Goal: Task Accomplishment & Management: Complete application form

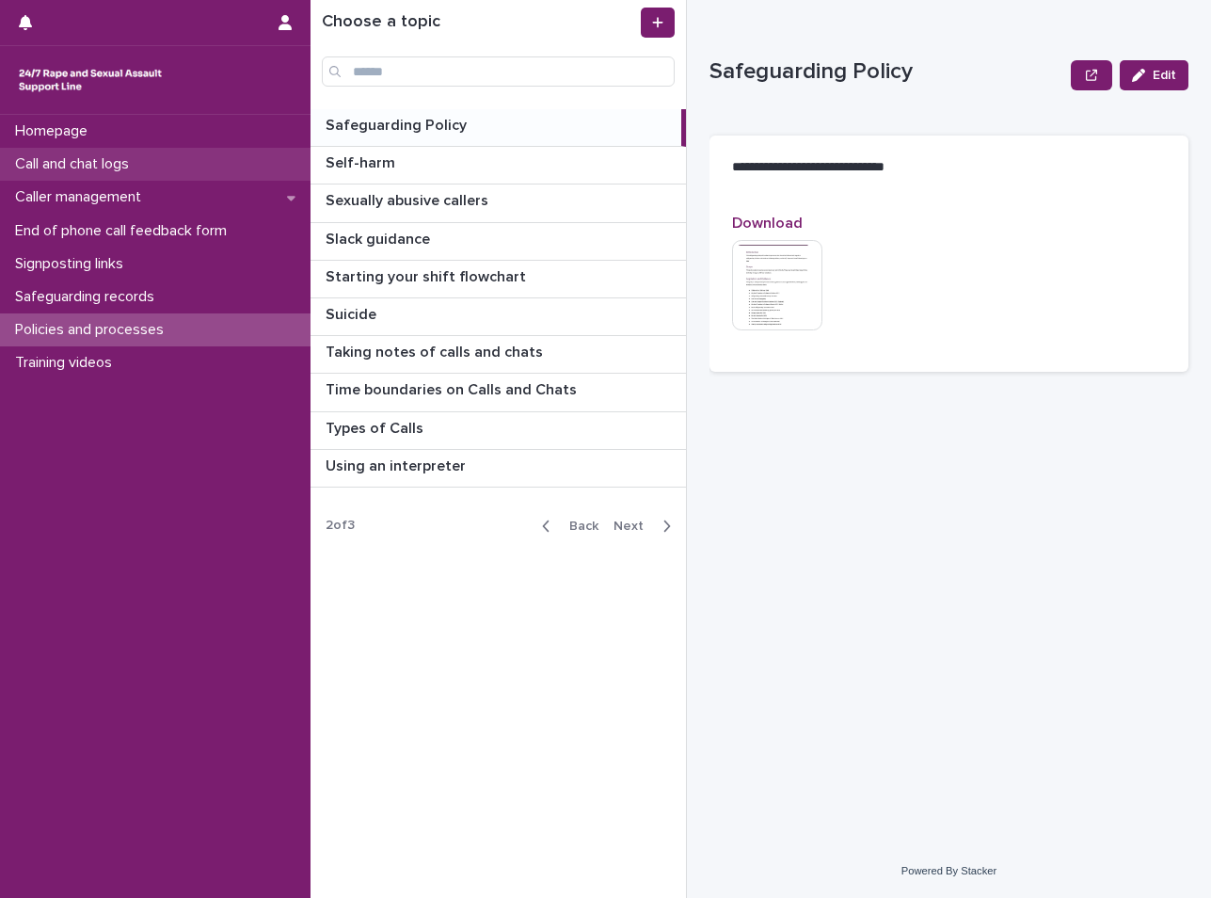
click at [138, 164] on p "Call and chat logs" at bounding box center [76, 164] width 136 height 18
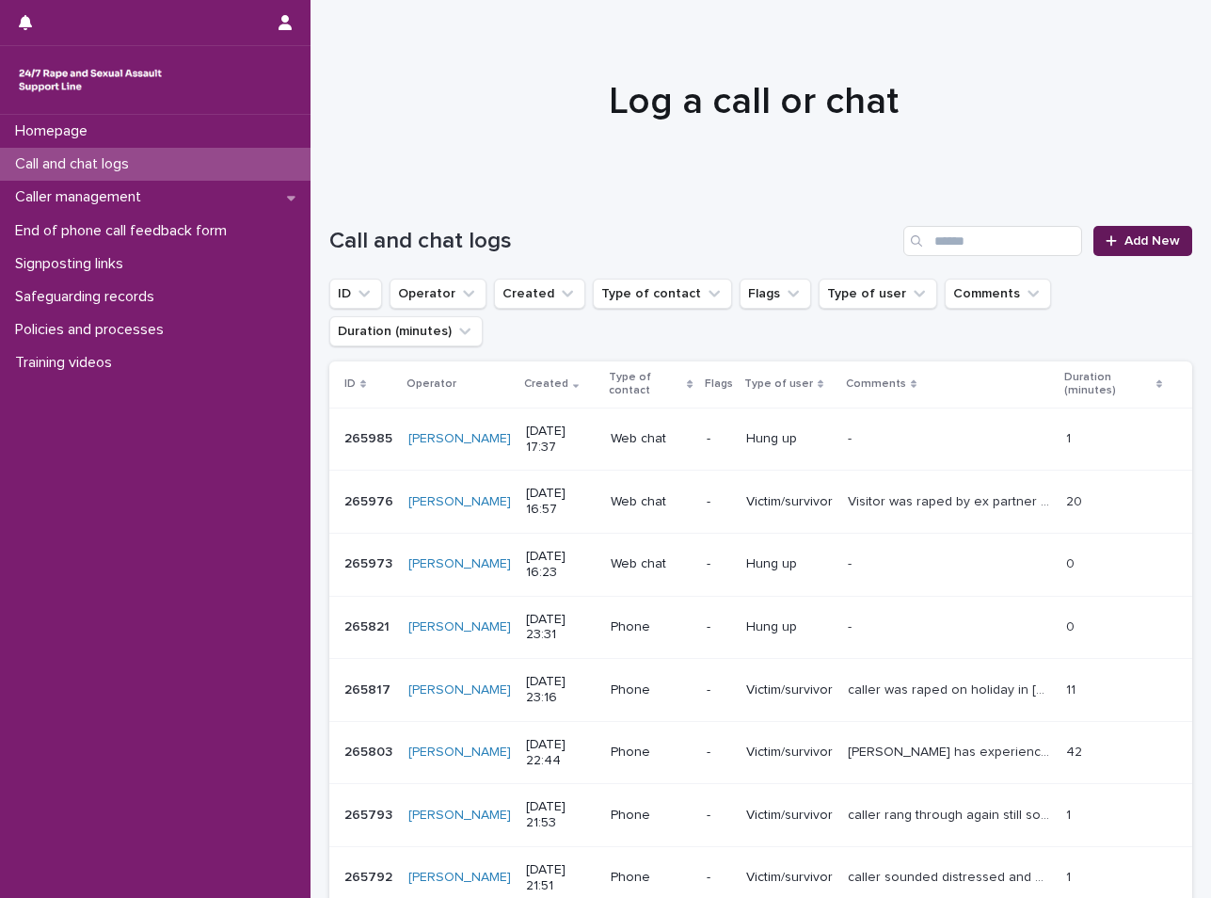
click at [1120, 228] on link "Add New" at bounding box center [1143, 241] width 99 height 30
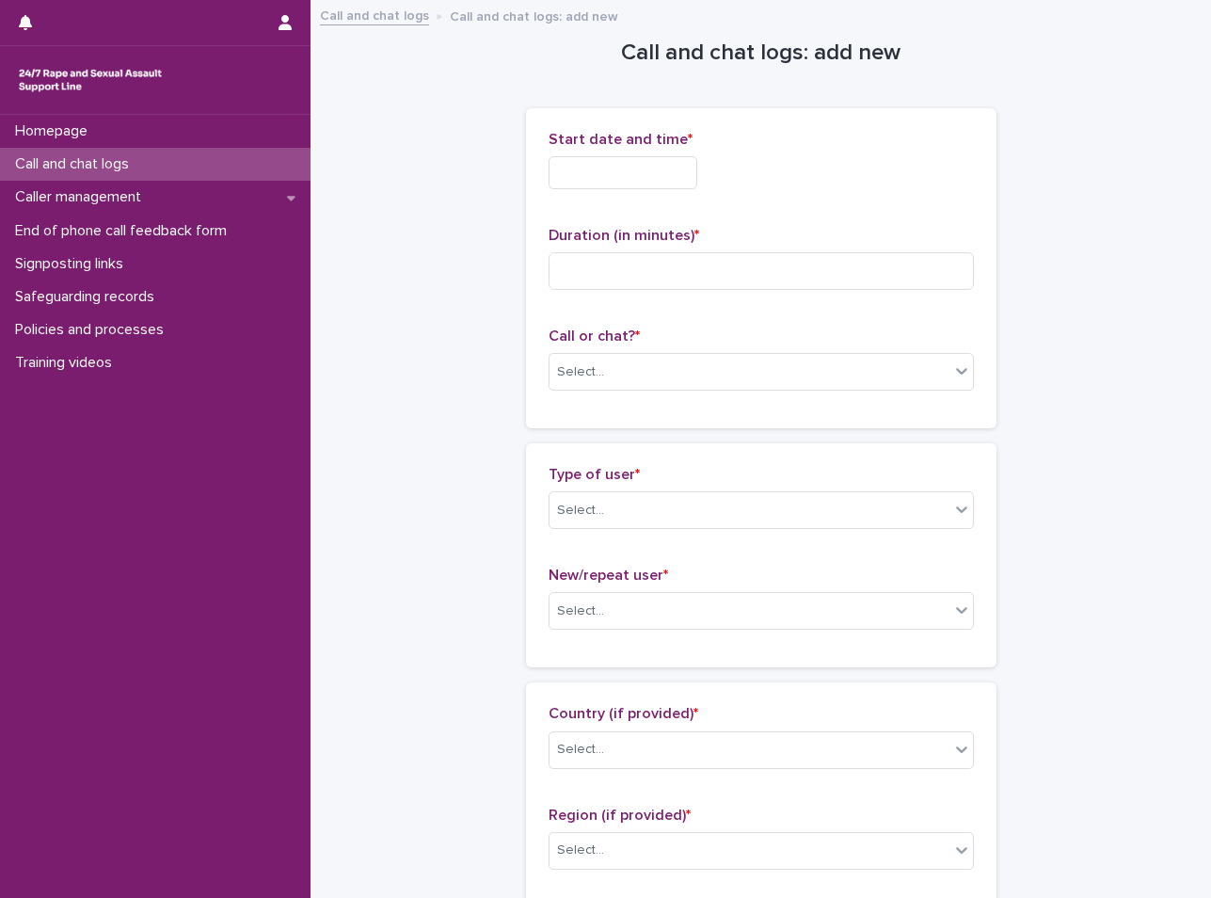
click at [639, 171] on input "text" at bounding box center [623, 172] width 149 height 33
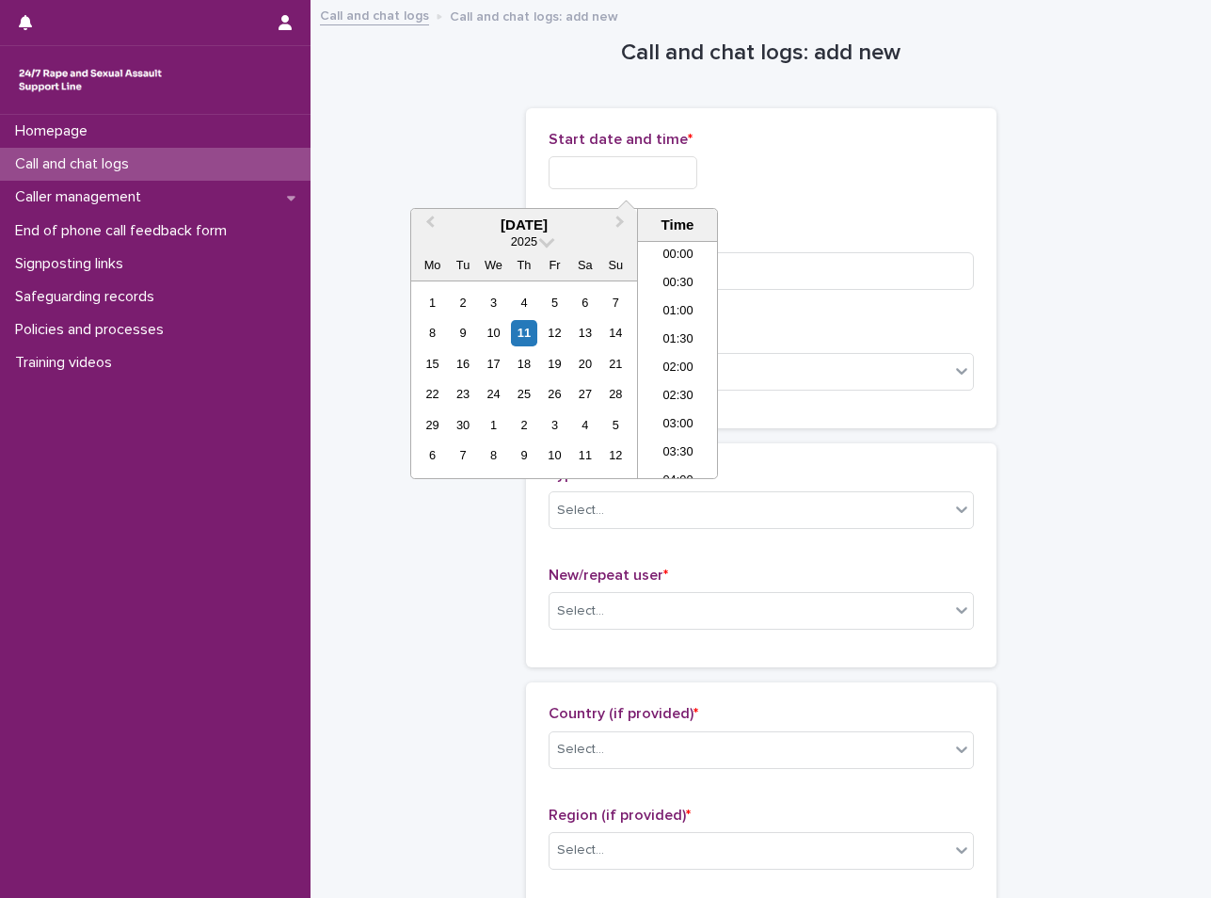
scroll to position [885, 0]
click at [659, 348] on li "17:30" at bounding box center [678, 359] width 80 height 28
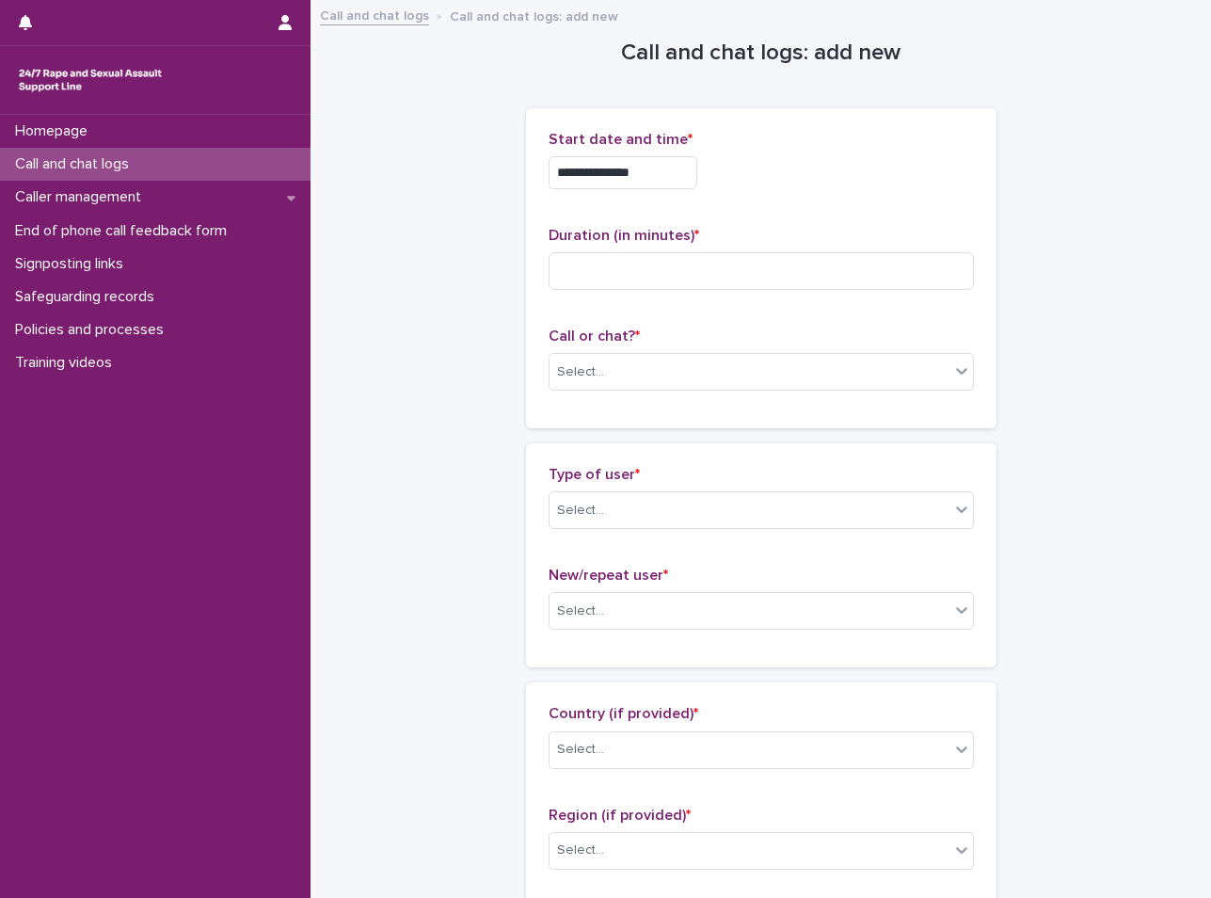
click at [669, 184] on input "**********" at bounding box center [623, 172] width 149 height 33
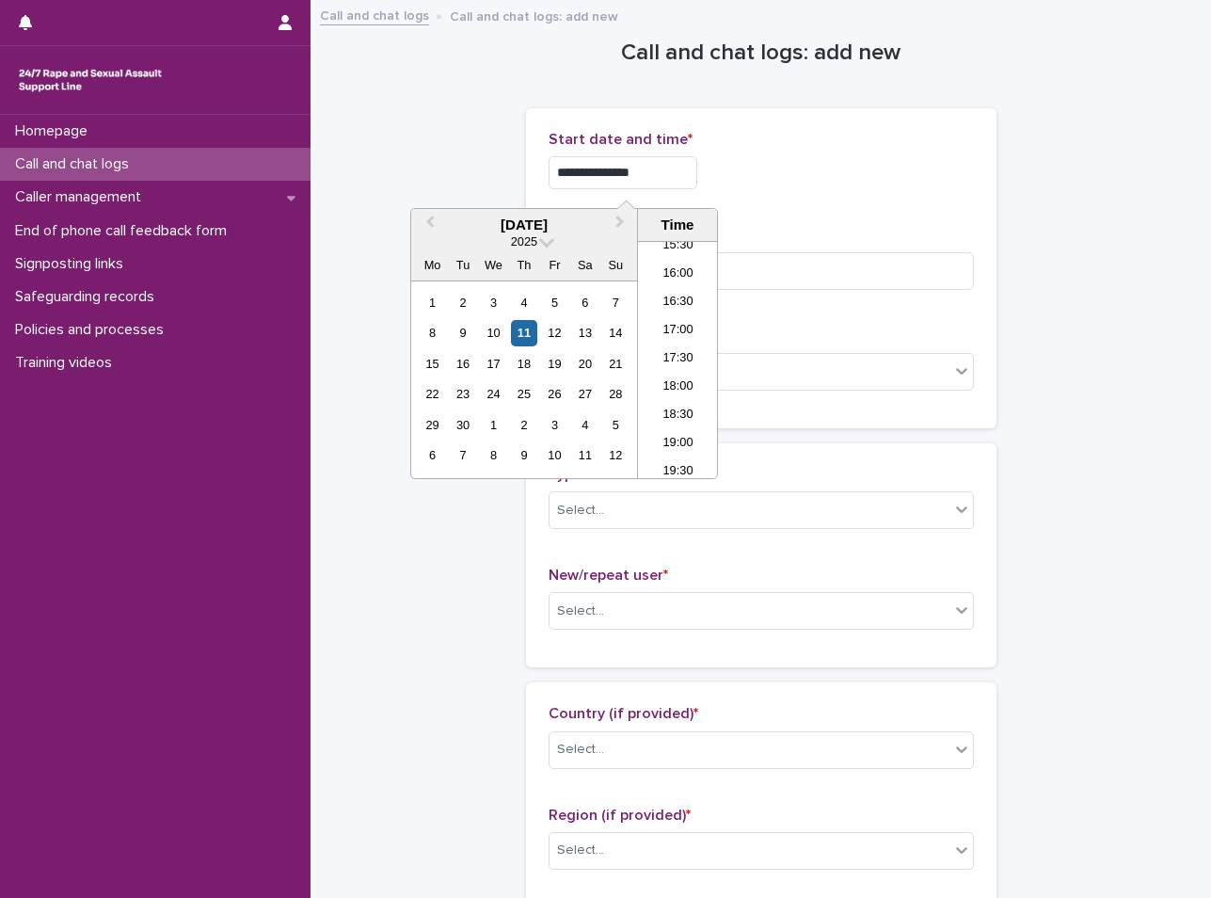
type input "**********"
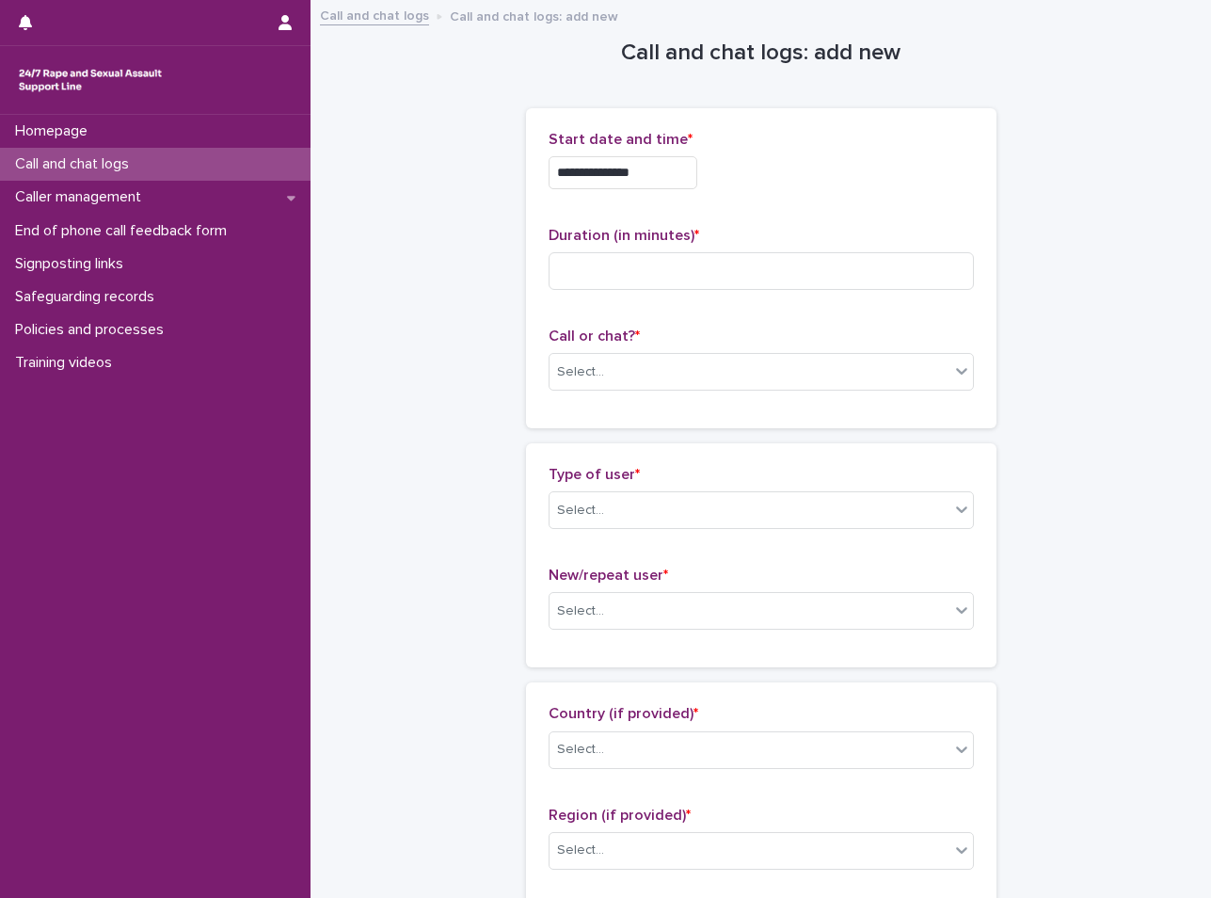
click at [880, 157] on div "**********" at bounding box center [761, 172] width 425 height 33
click at [620, 385] on div "Select..." at bounding box center [750, 372] width 400 height 31
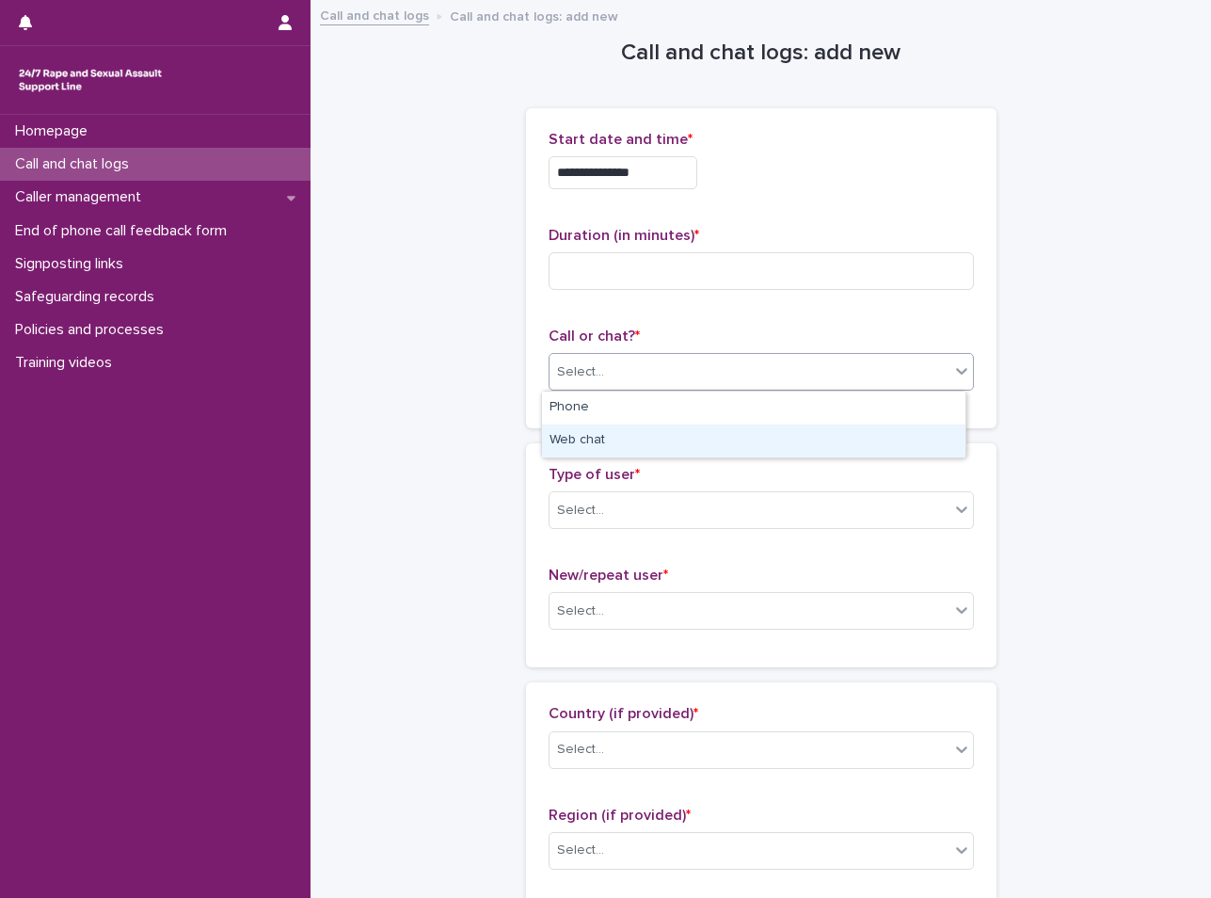
click at [609, 437] on div "Web chat" at bounding box center [753, 440] width 423 height 33
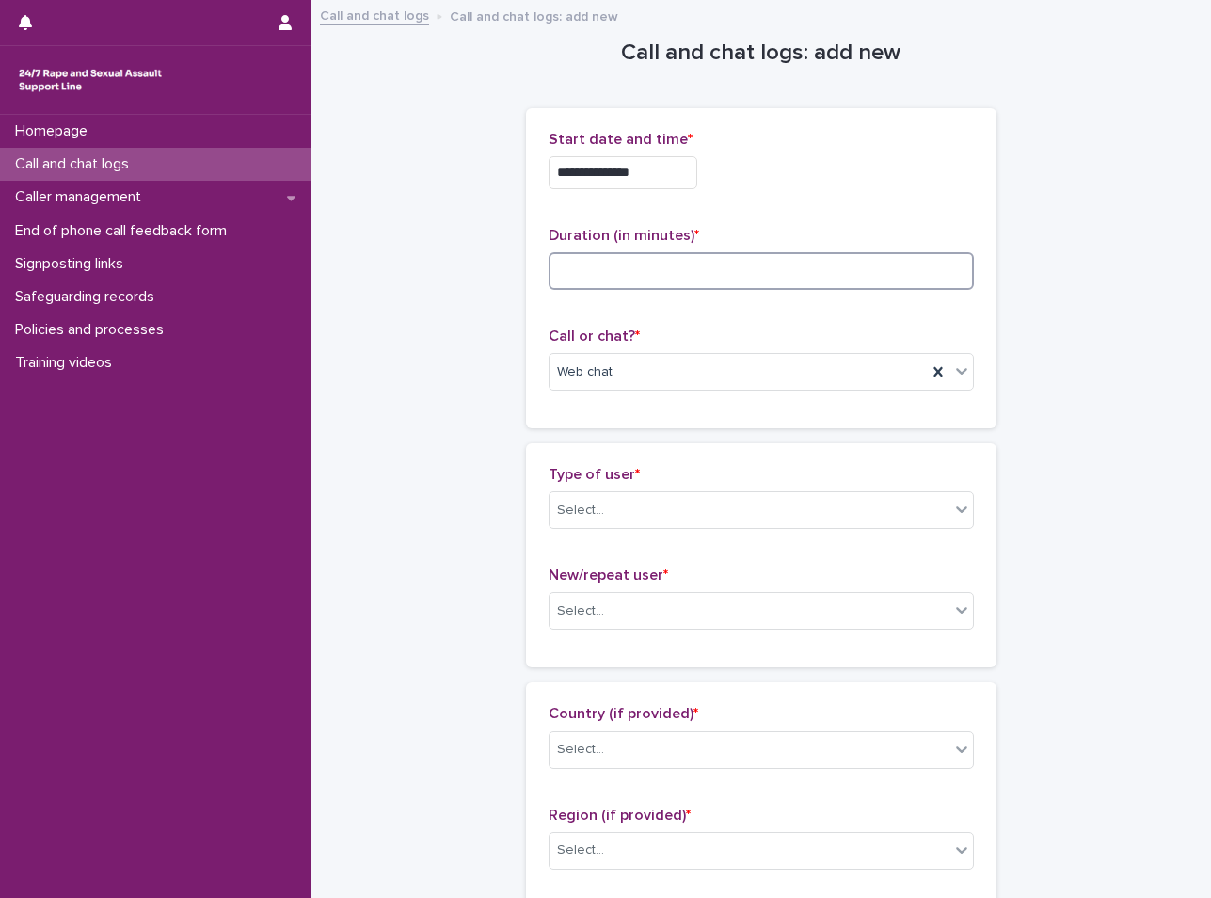
click at [653, 260] on input at bounding box center [761, 271] width 425 height 38
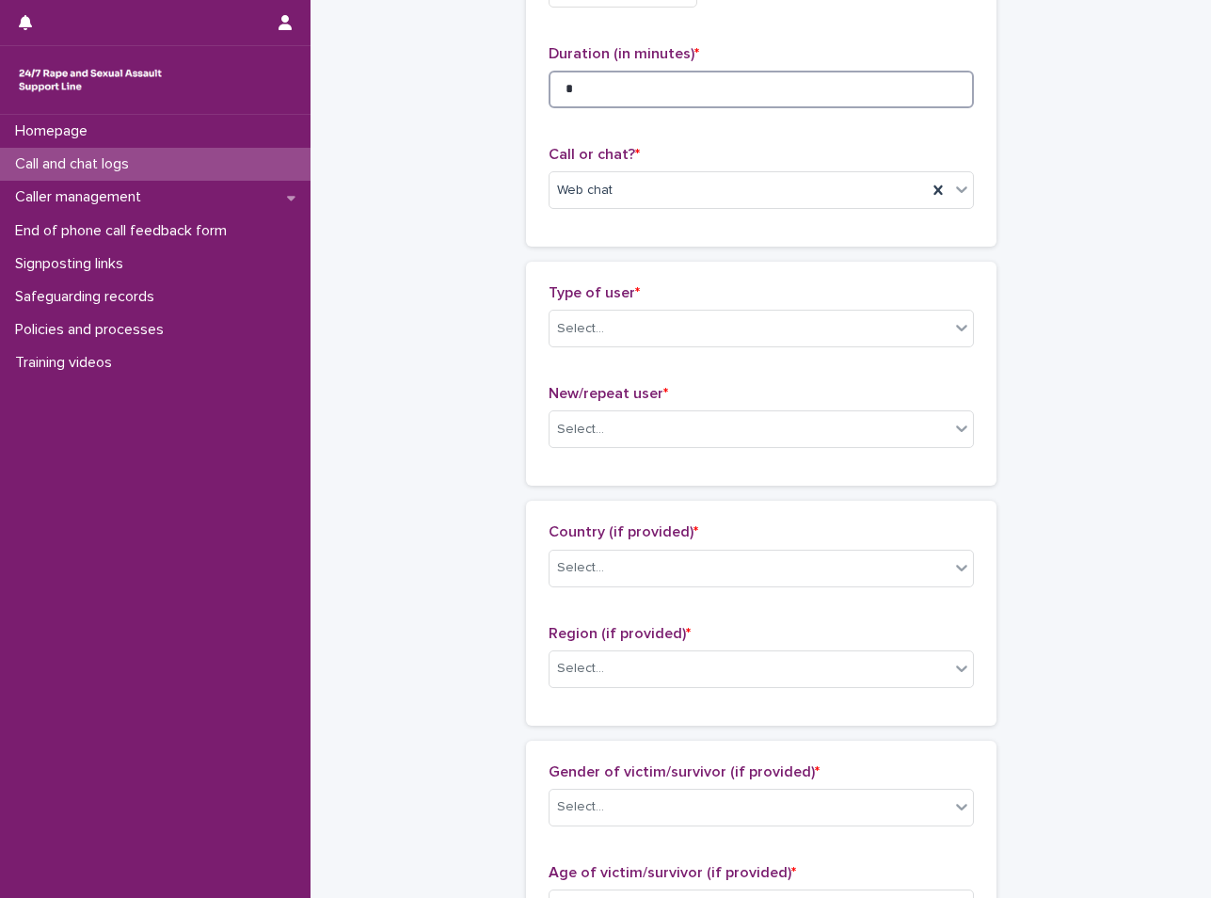
scroll to position [188, 0]
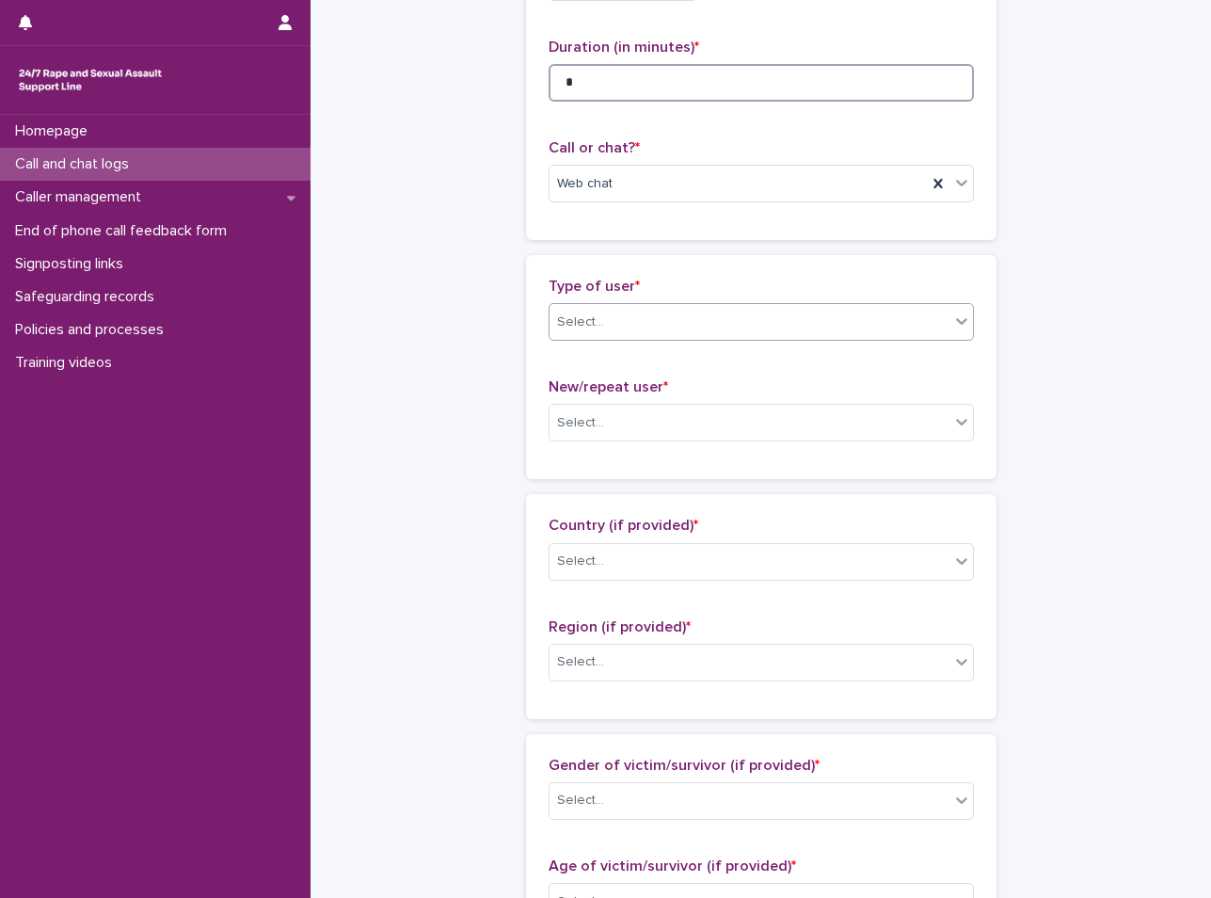
type input "*"
click at [634, 330] on div "Select..." at bounding box center [750, 322] width 400 height 31
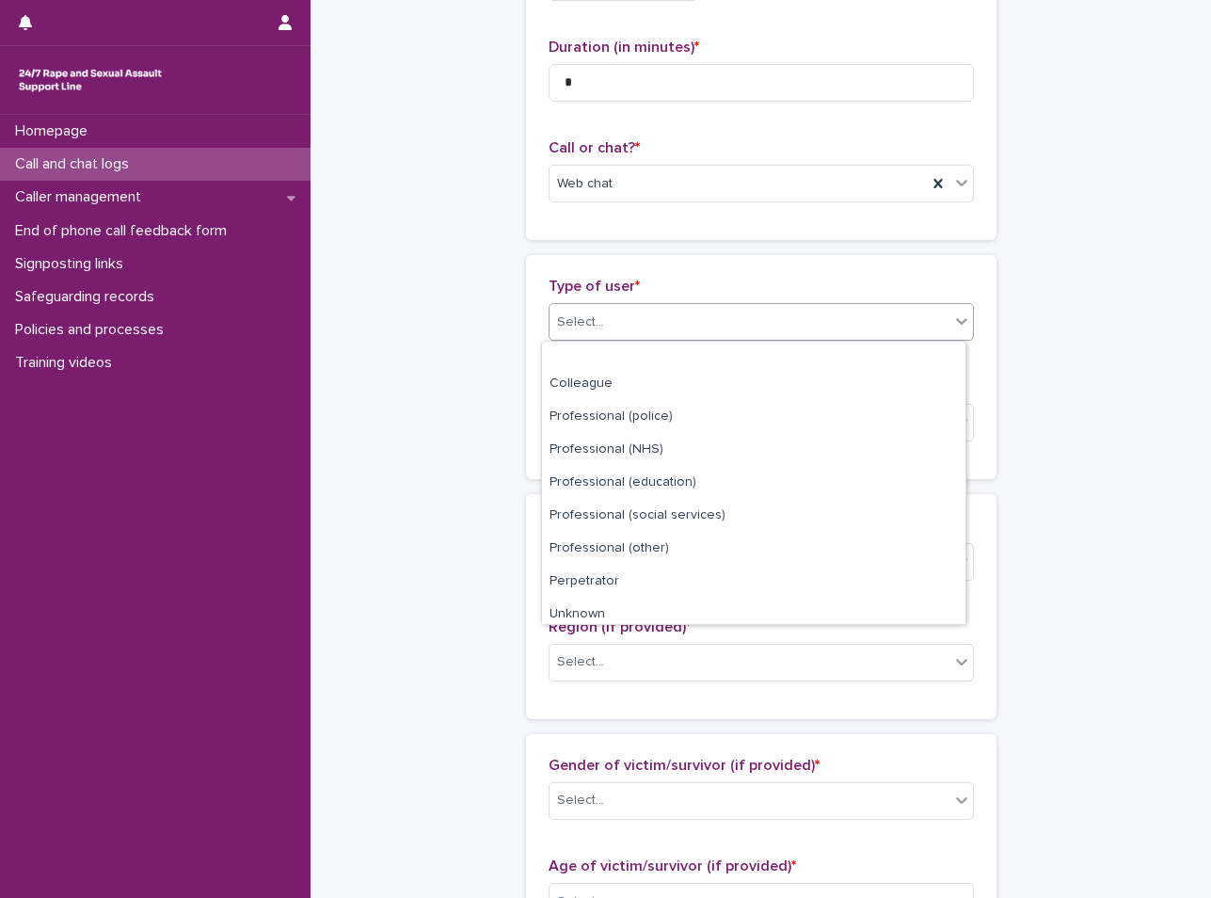
scroll to position [212, 0]
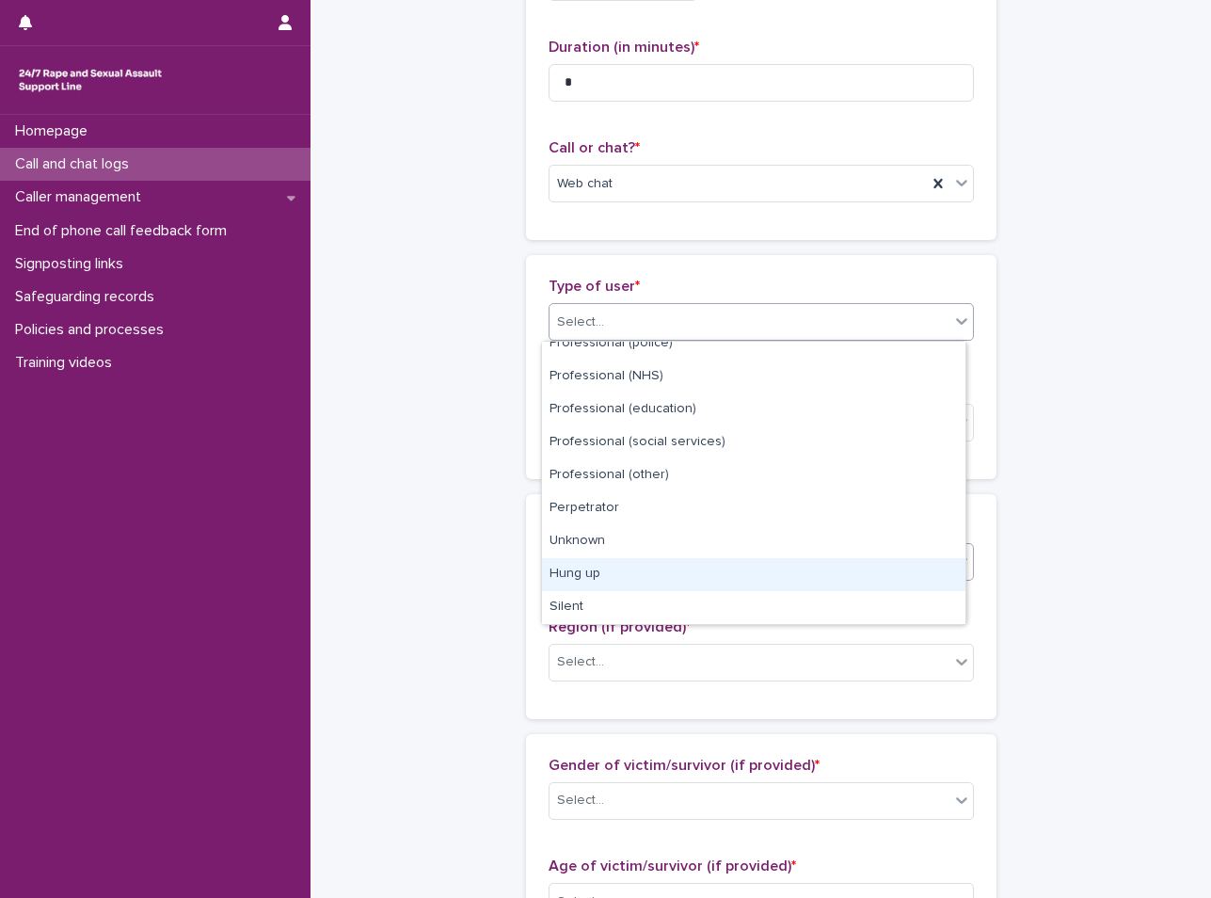
click at [624, 571] on div "Hung up" at bounding box center [753, 574] width 423 height 33
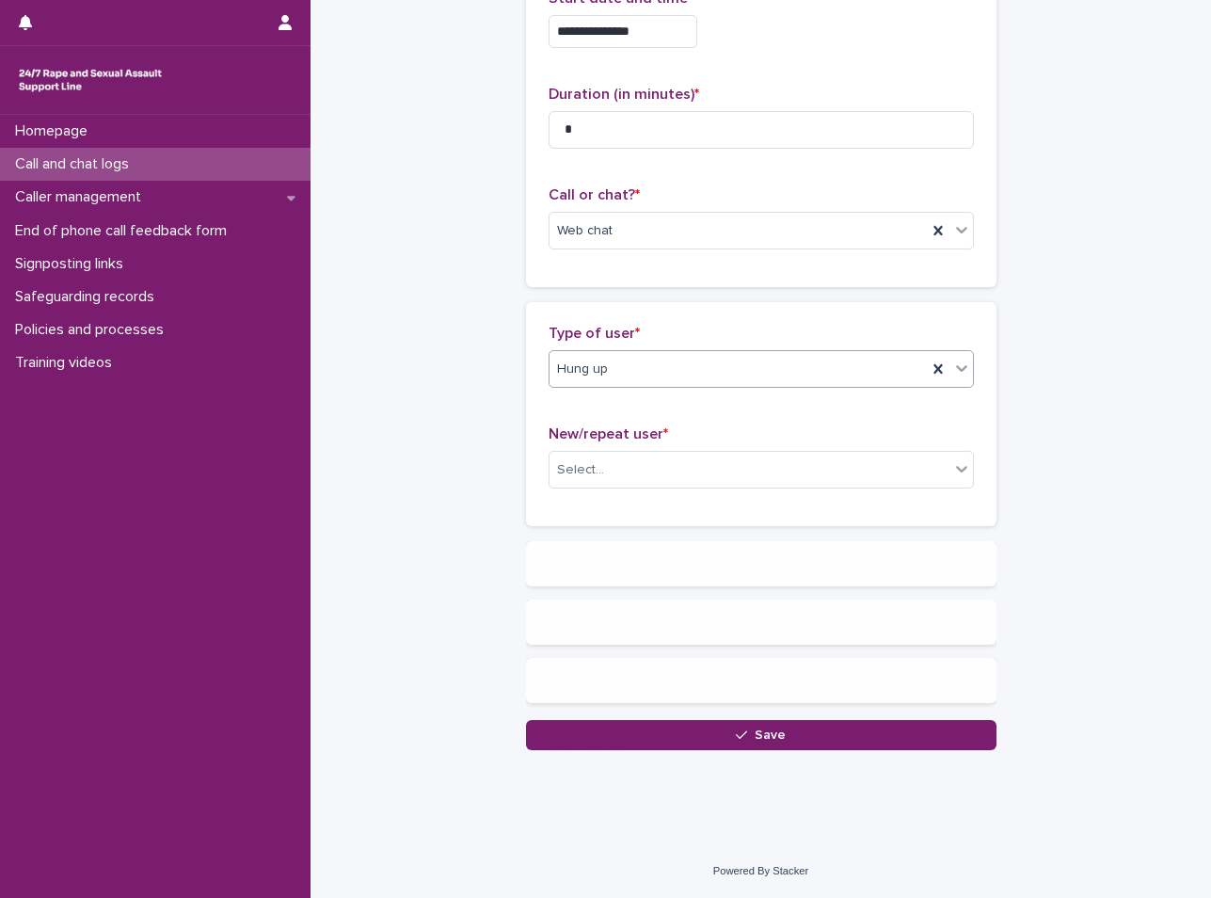
scroll to position [0, 0]
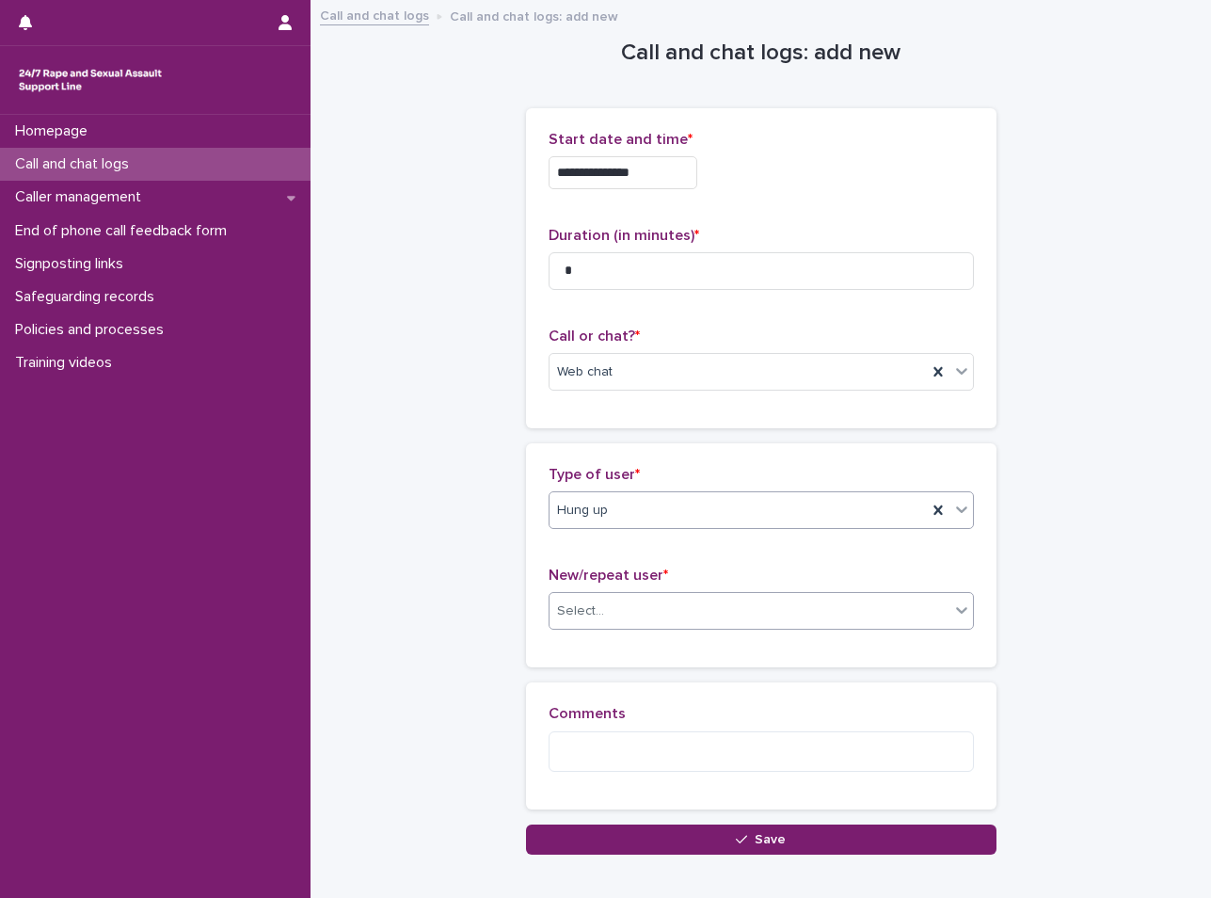
click at [638, 599] on div "Select..." at bounding box center [750, 611] width 400 height 31
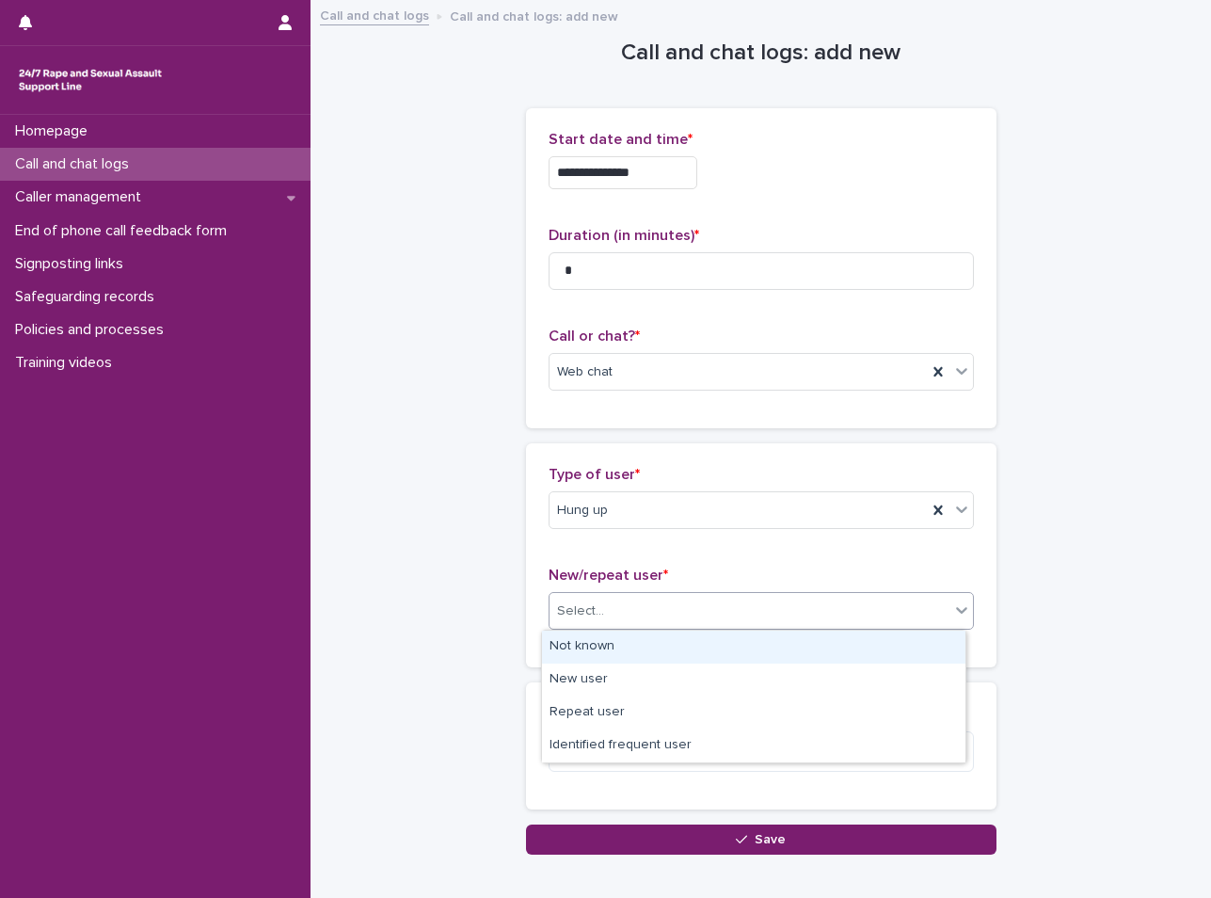
click at [613, 652] on div "Not known" at bounding box center [753, 647] width 423 height 33
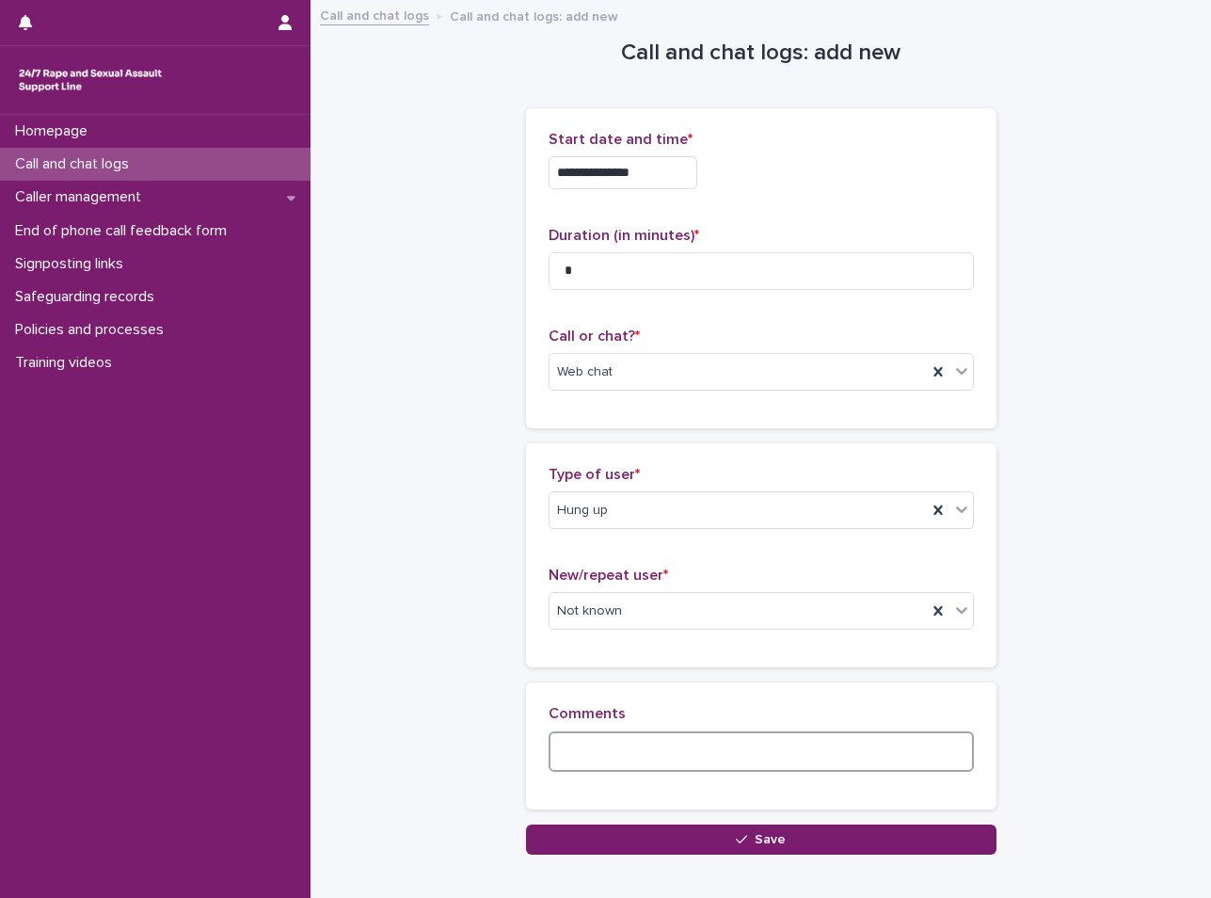
click at [623, 748] on textarea at bounding box center [761, 751] width 425 height 40
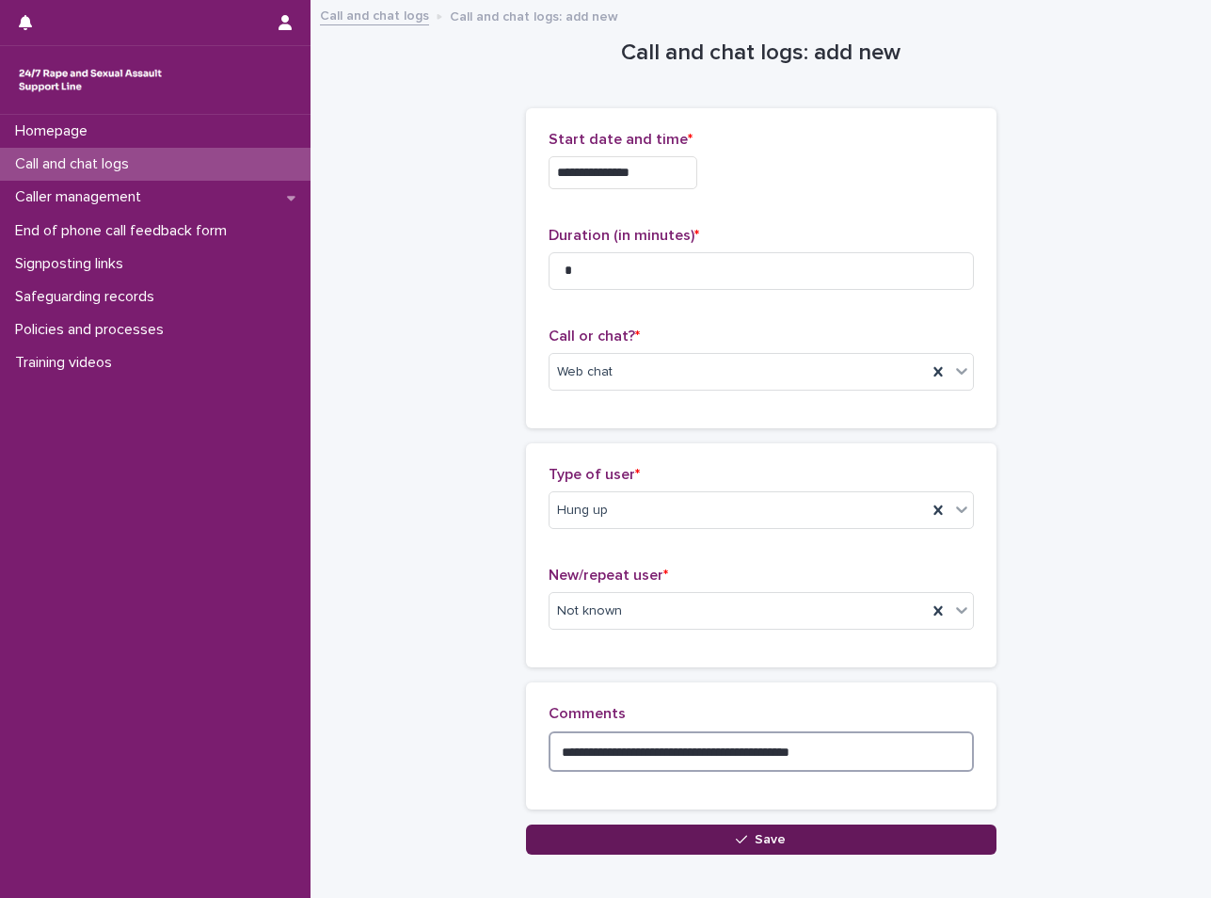
type textarea "**********"
click at [713, 830] on button "Save" at bounding box center [761, 839] width 471 height 30
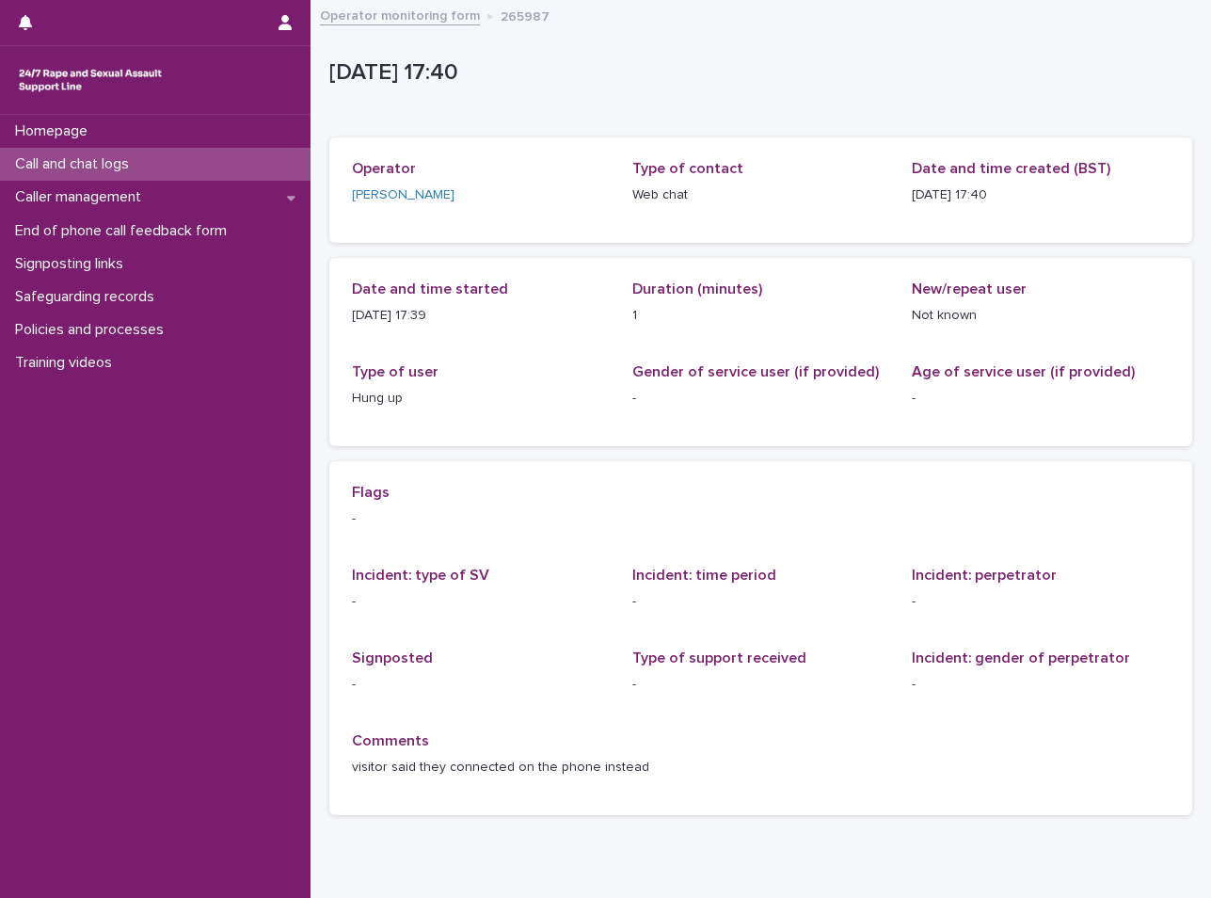
click at [174, 162] on div "Call and chat logs" at bounding box center [155, 164] width 311 height 33
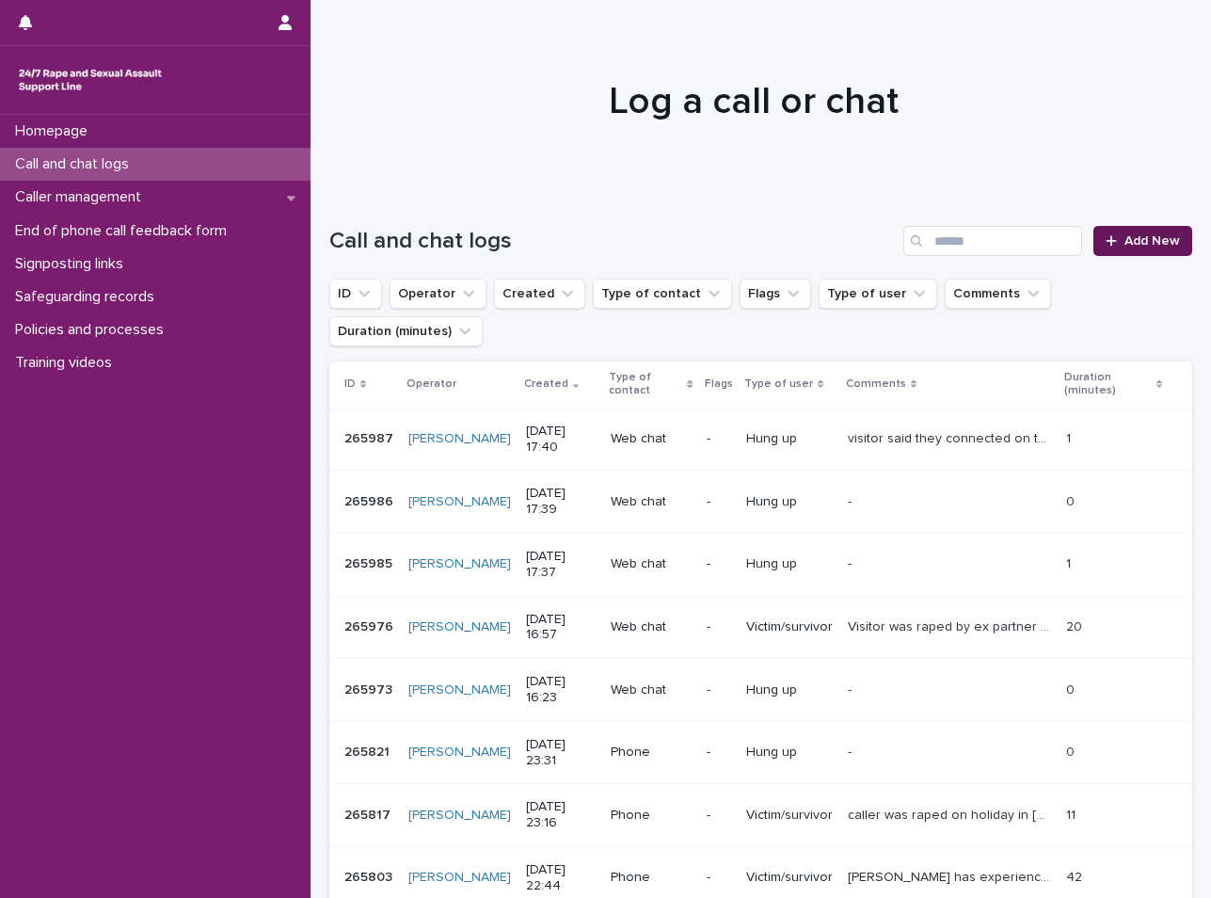
click at [1115, 255] on link "Add New" at bounding box center [1143, 241] width 99 height 30
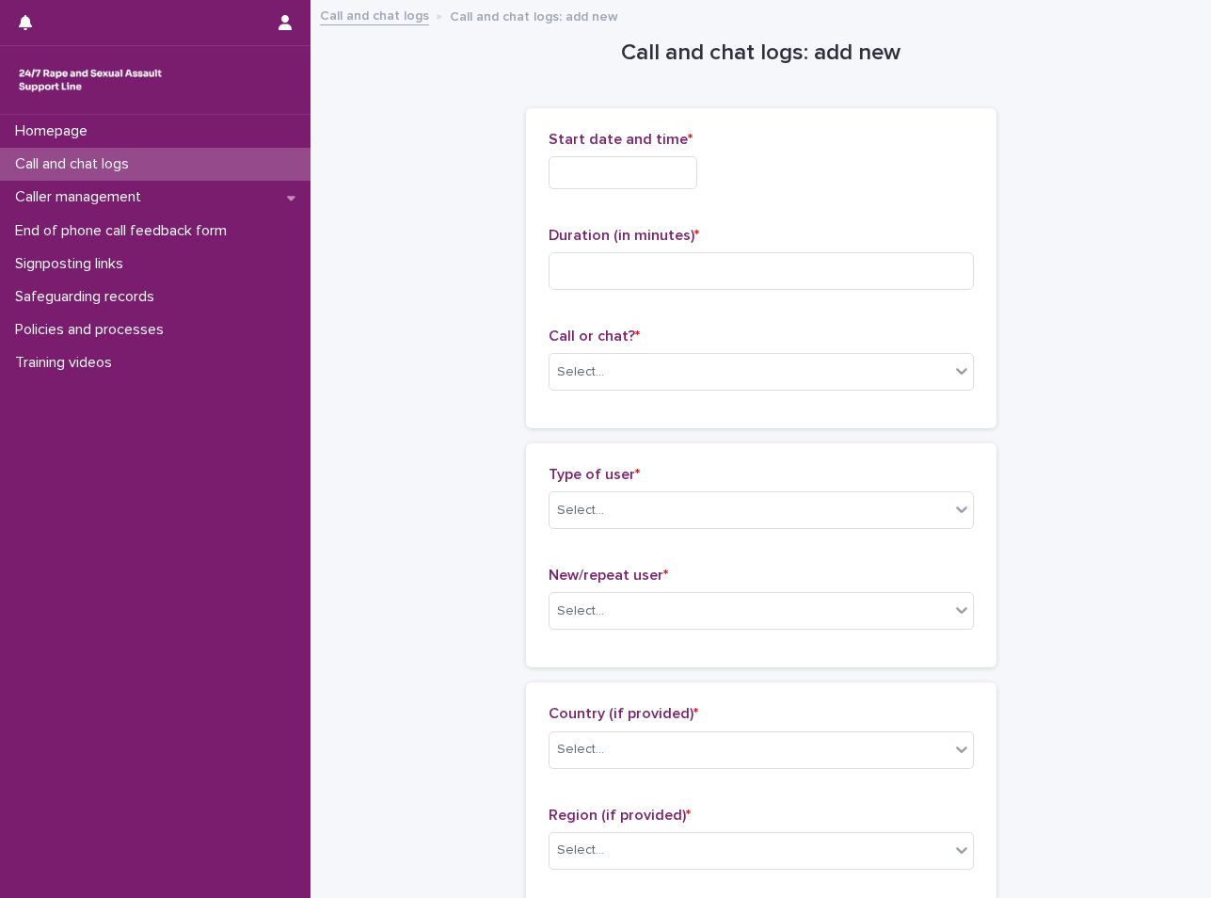
click at [648, 161] on input "text" at bounding box center [623, 172] width 149 height 33
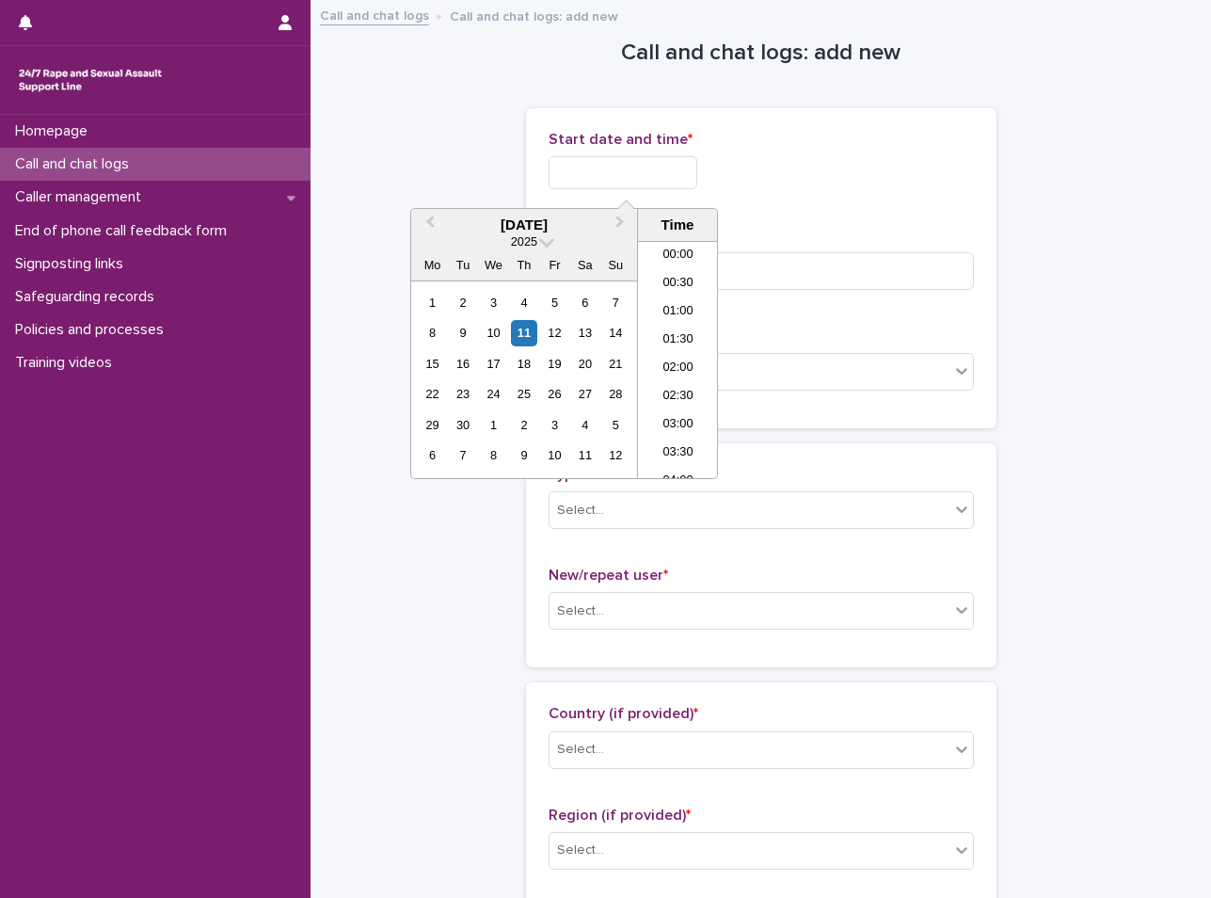
scroll to position [913, 0]
click at [533, 331] on div "11" at bounding box center [523, 332] width 25 height 25
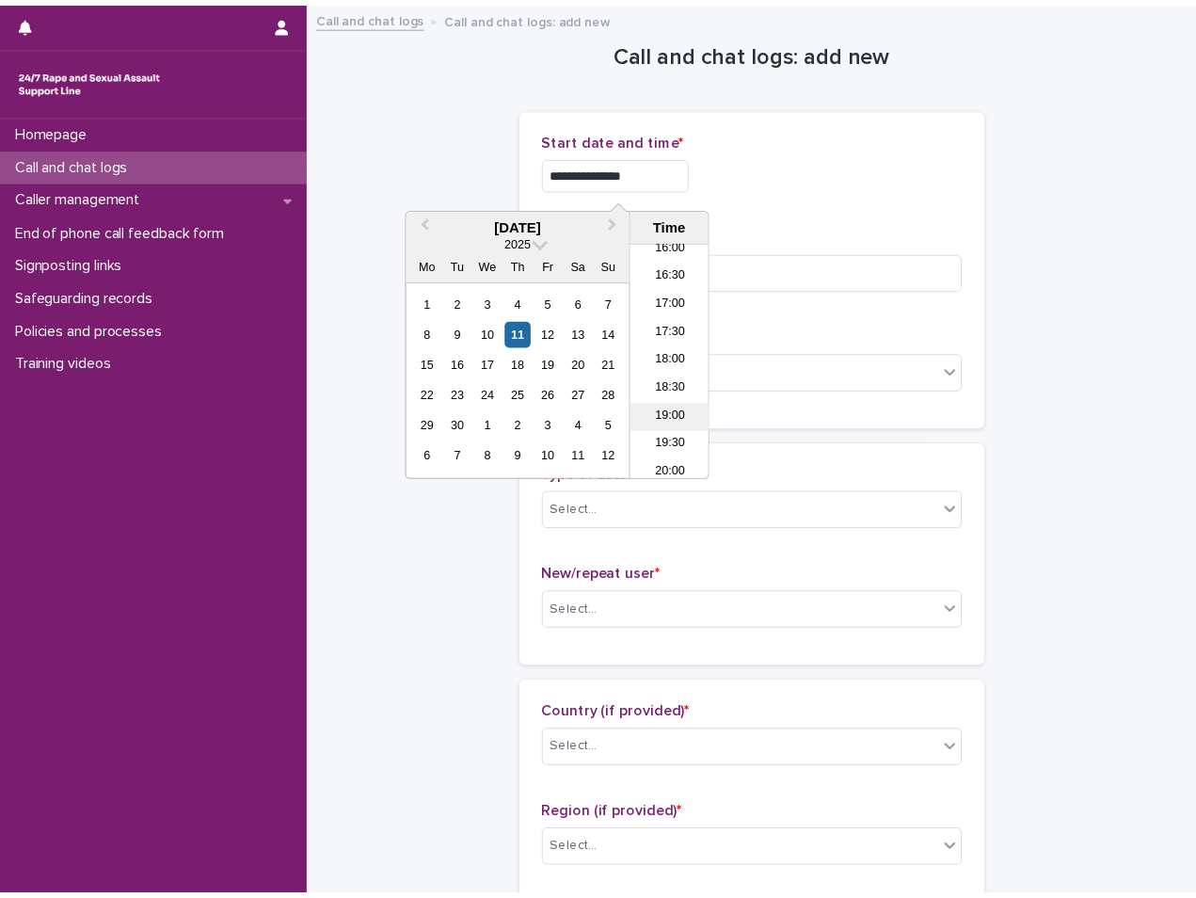
scroll to position [819, 0]
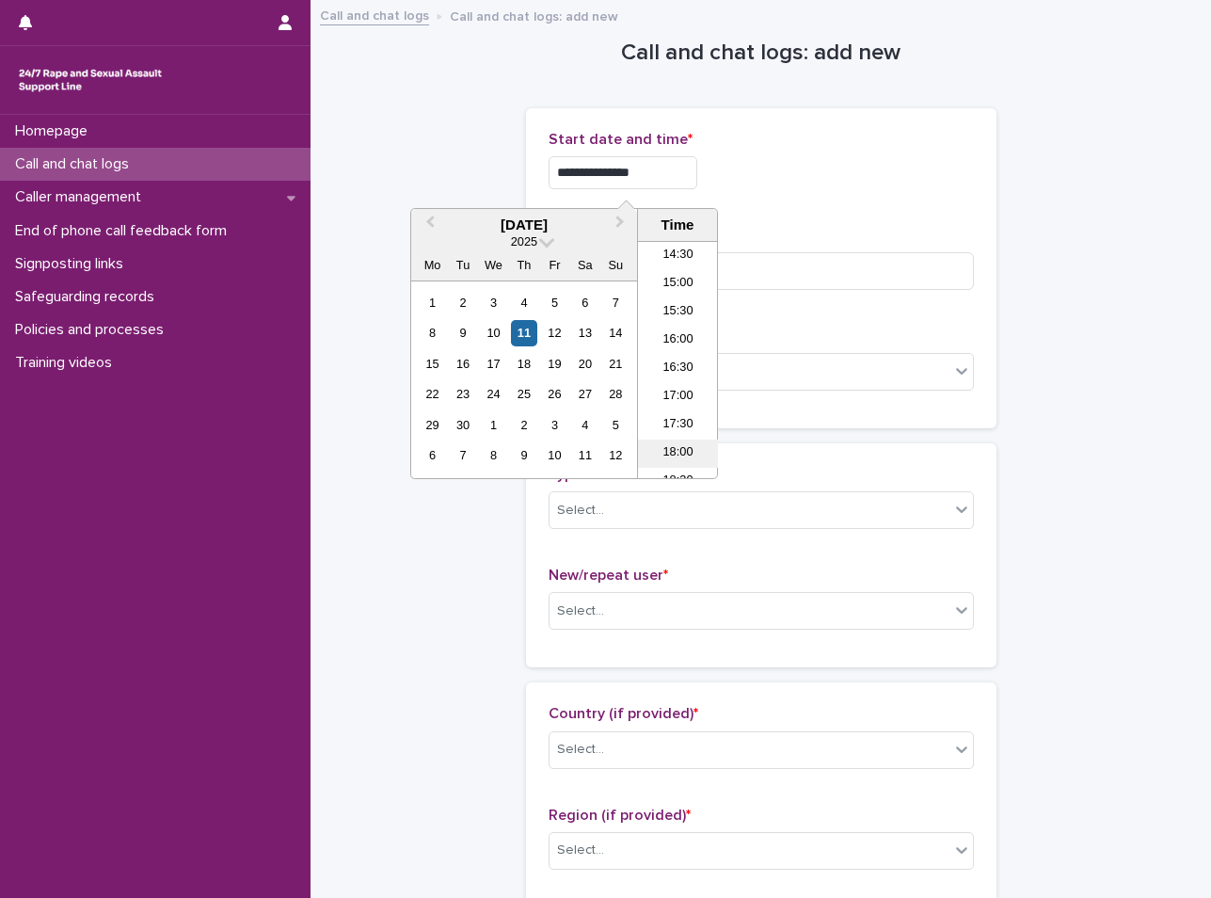
click at [671, 440] on li "18:00" at bounding box center [678, 453] width 80 height 28
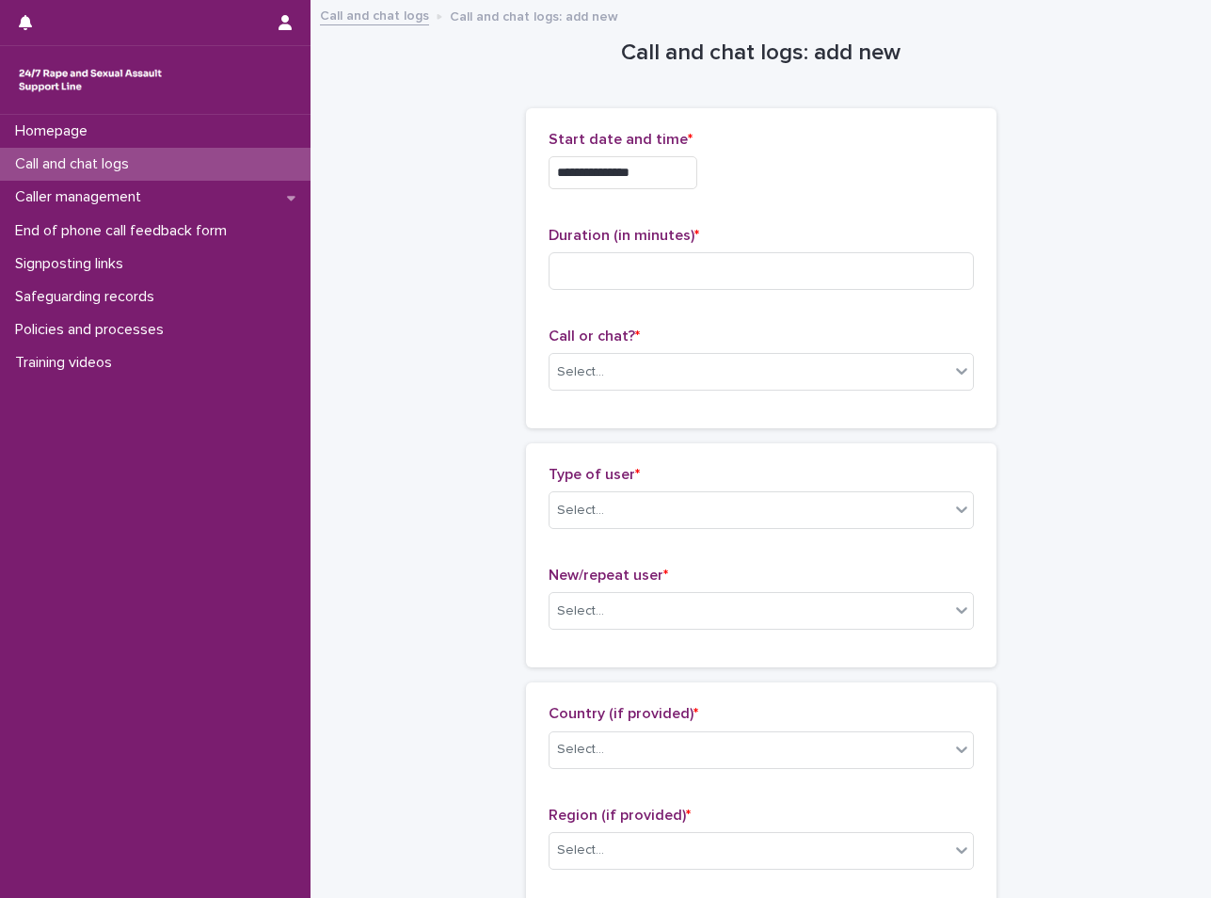
type input "**********"
click at [816, 141] on p "Start date and time *" at bounding box center [761, 140] width 425 height 18
click at [606, 376] on div "Select..." at bounding box center [750, 372] width 400 height 31
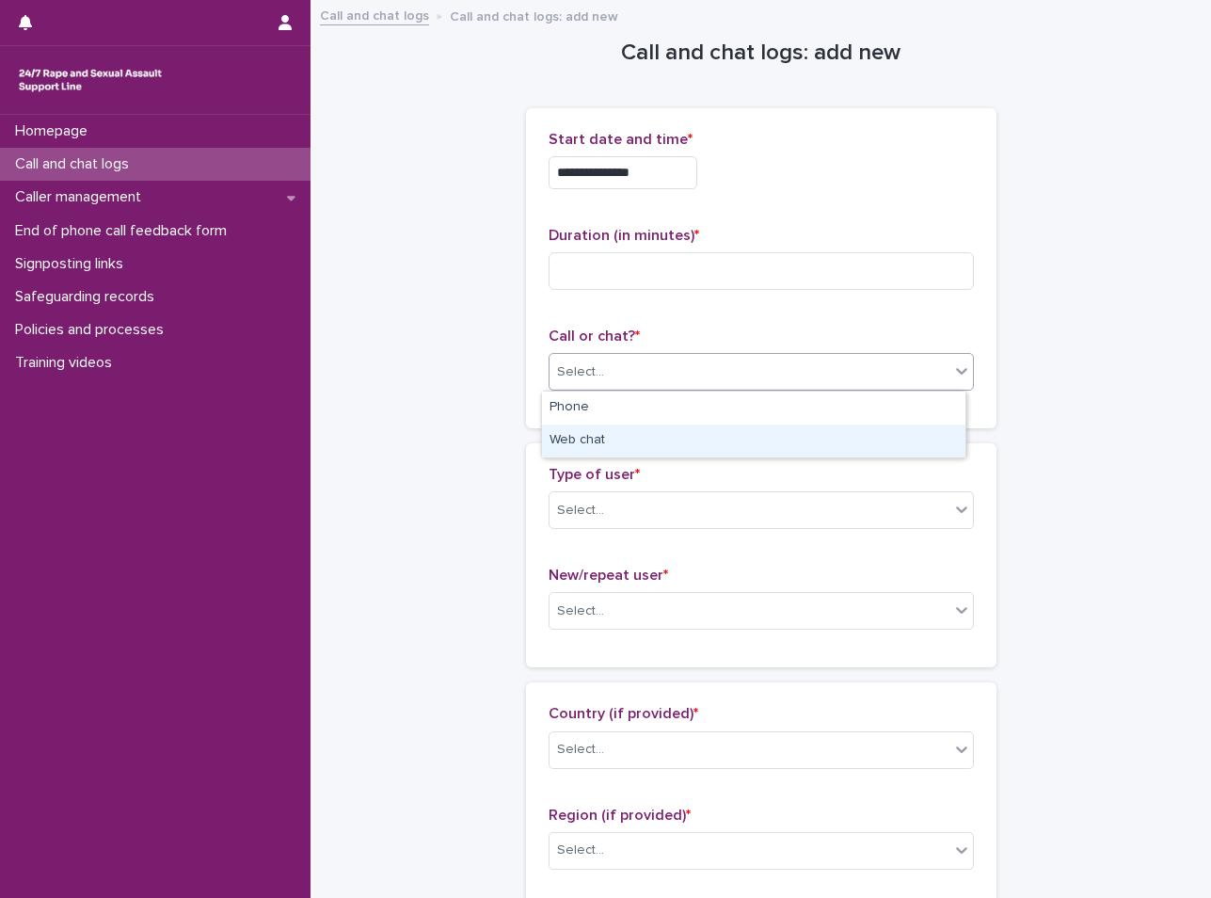
click at [591, 429] on div "Web chat" at bounding box center [753, 440] width 423 height 33
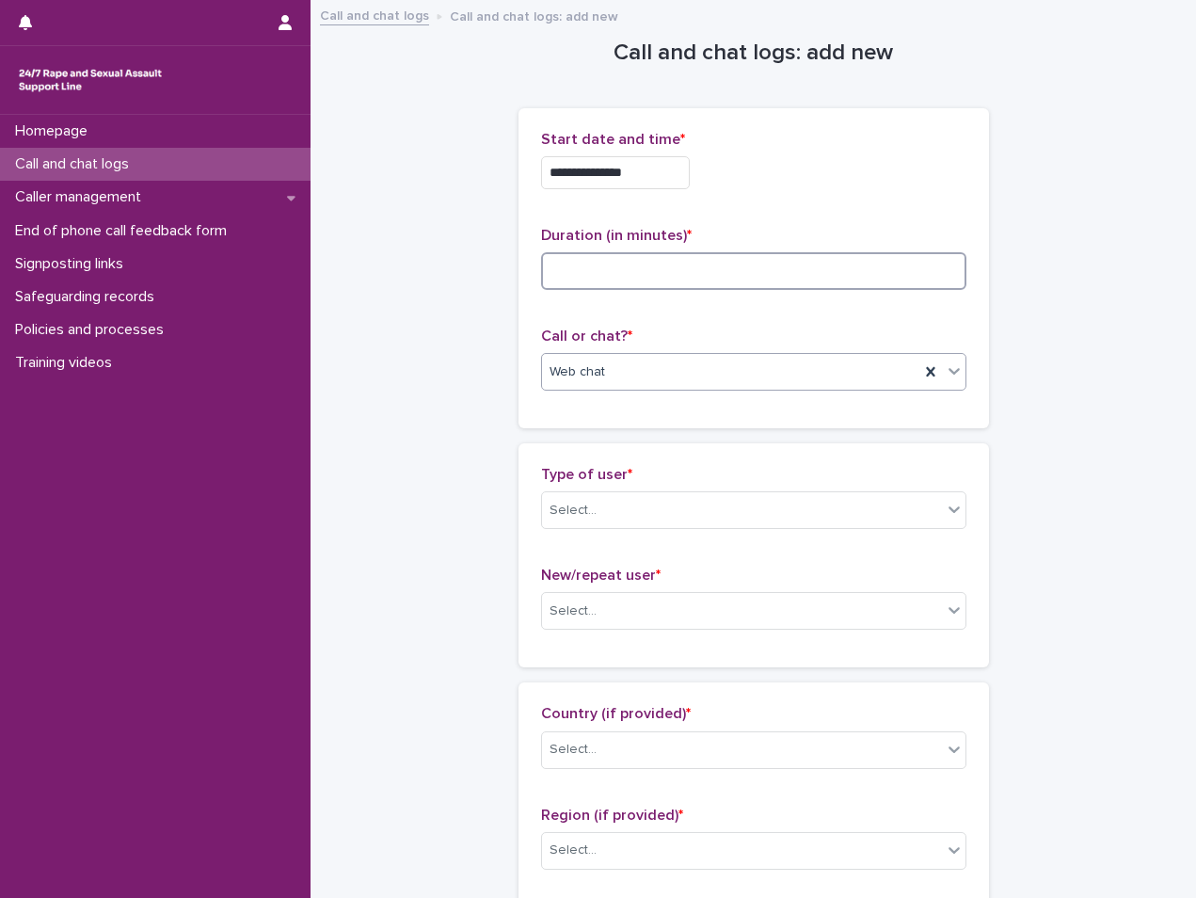
click at [646, 286] on input at bounding box center [753, 271] width 425 height 38
click at [601, 257] on input "**" at bounding box center [753, 271] width 425 height 38
click at [663, 283] on input "*" at bounding box center [753, 271] width 425 height 38
type input "**"
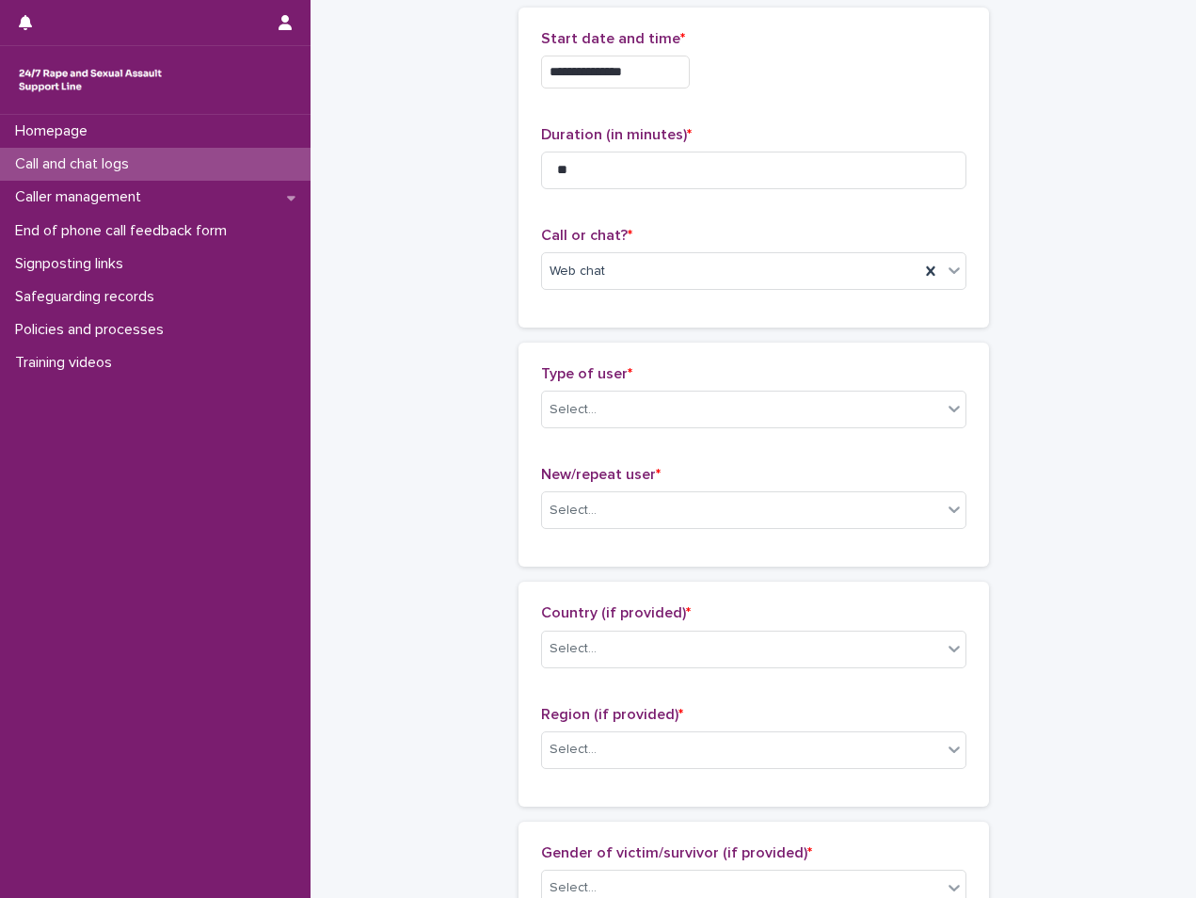
scroll to position [188, 0]
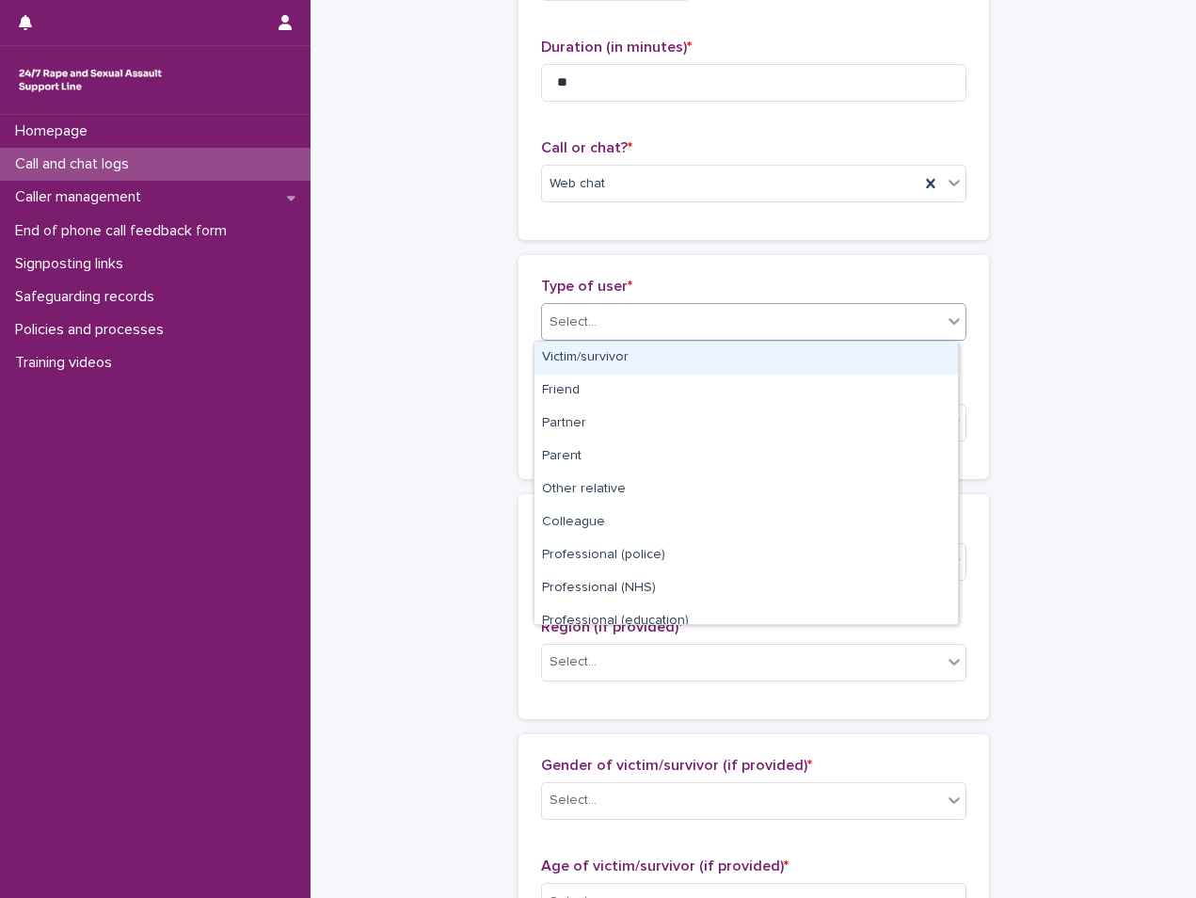
click at [679, 322] on div "Select..." at bounding box center [742, 322] width 400 height 31
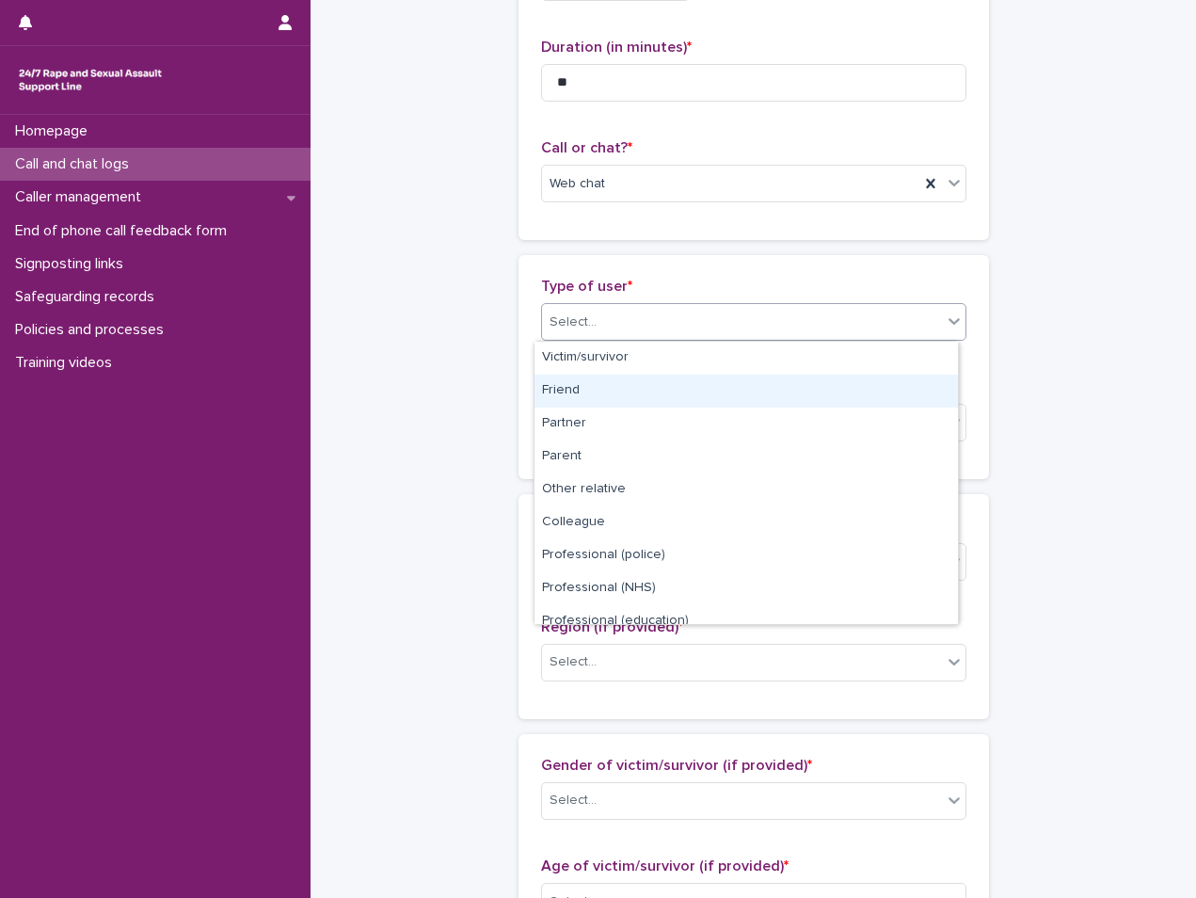
click at [647, 385] on div "Friend" at bounding box center [746, 391] width 423 height 33
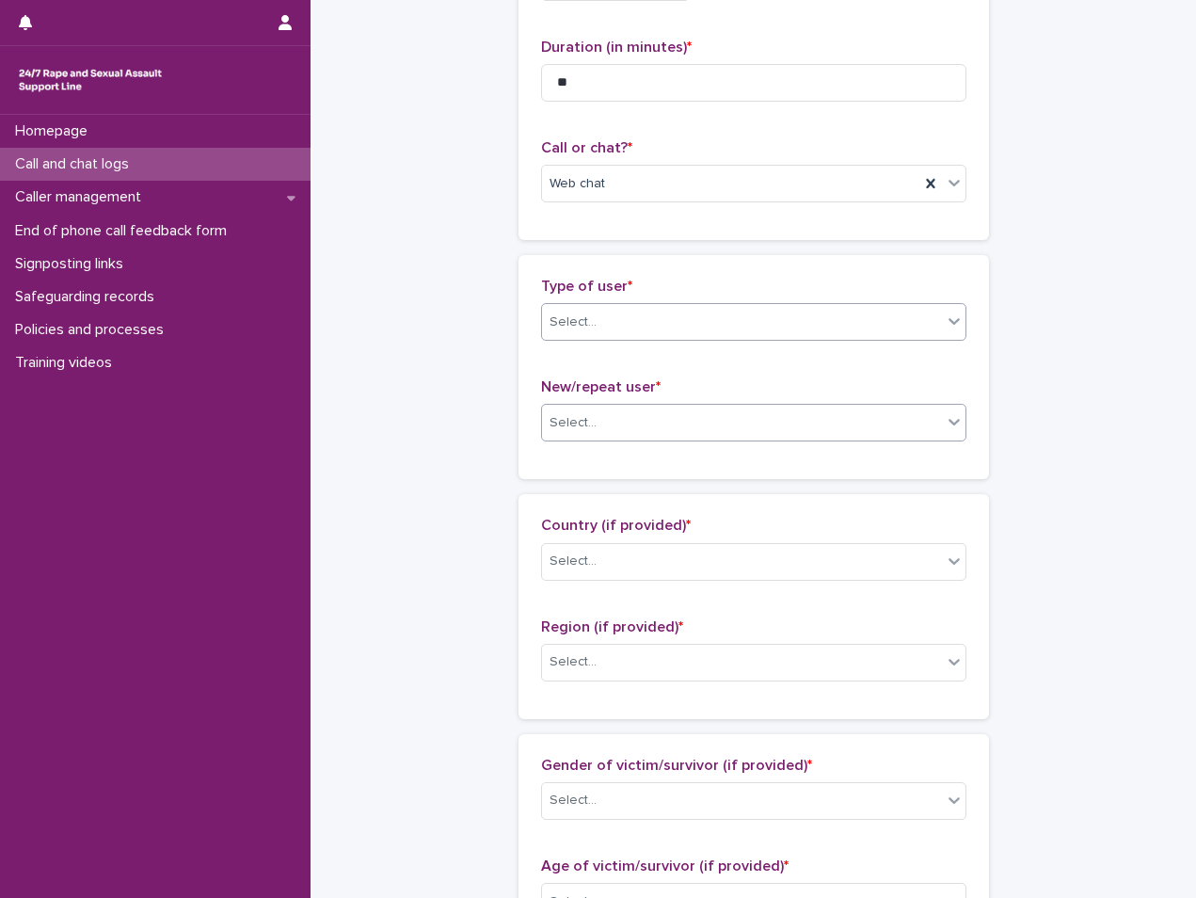
click at [631, 423] on div "Select..." at bounding box center [742, 422] width 400 height 31
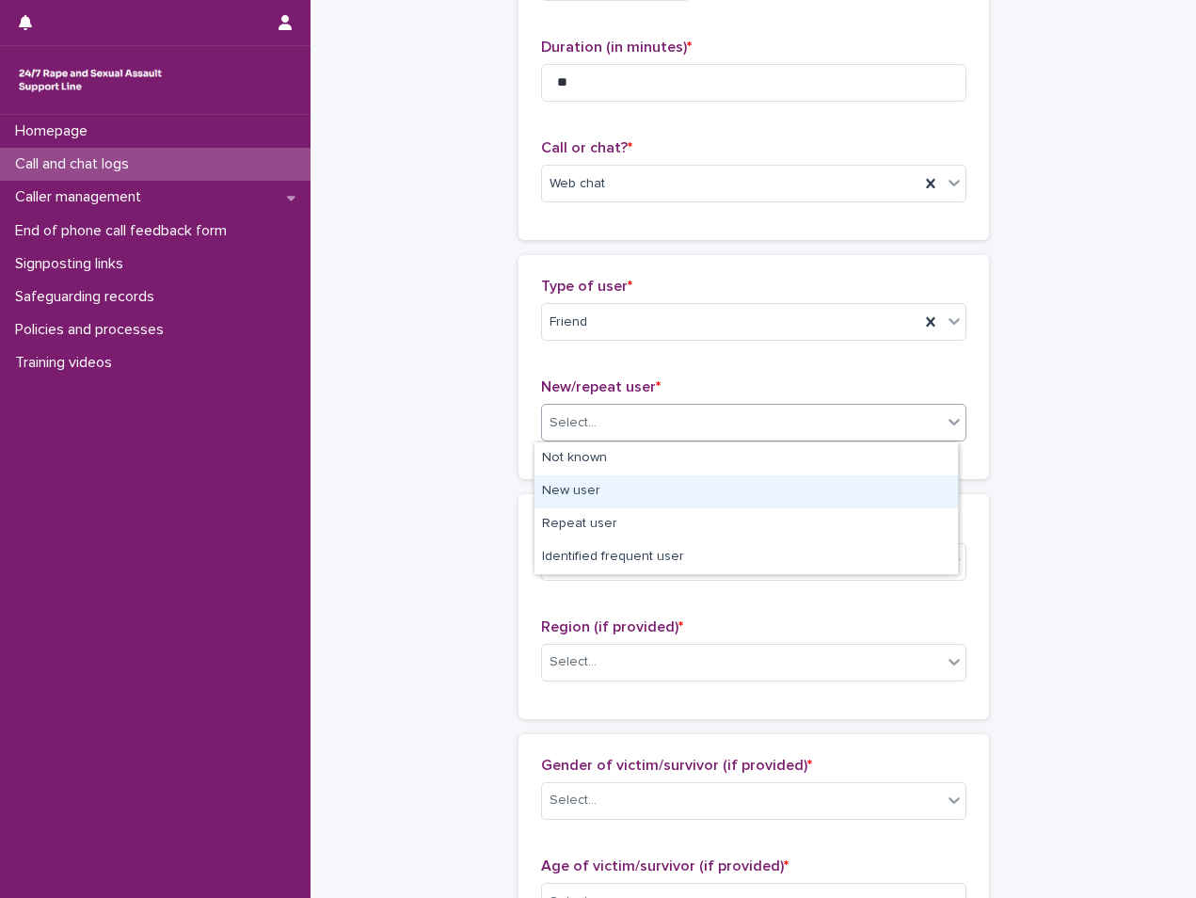
click at [586, 489] on div "New user" at bounding box center [746, 491] width 423 height 33
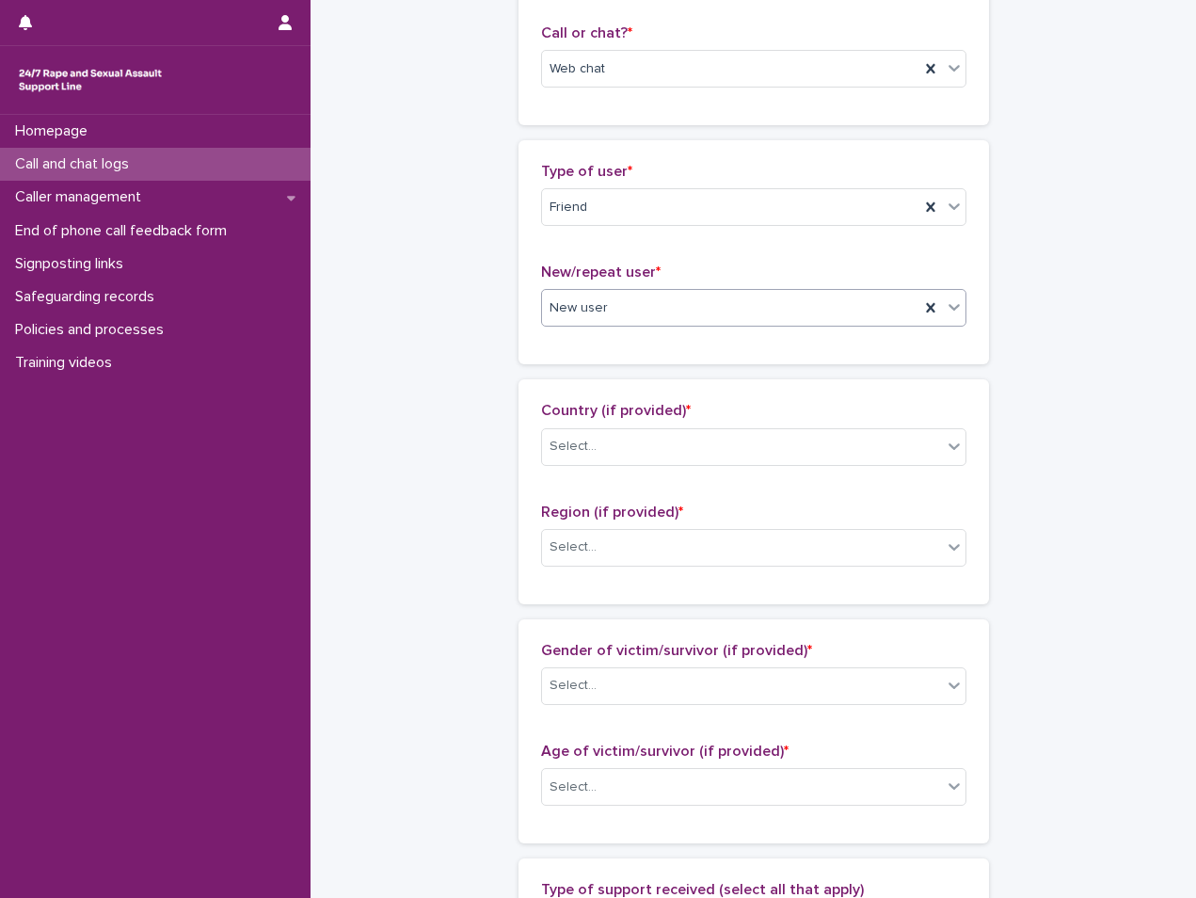
scroll to position [471, 0]
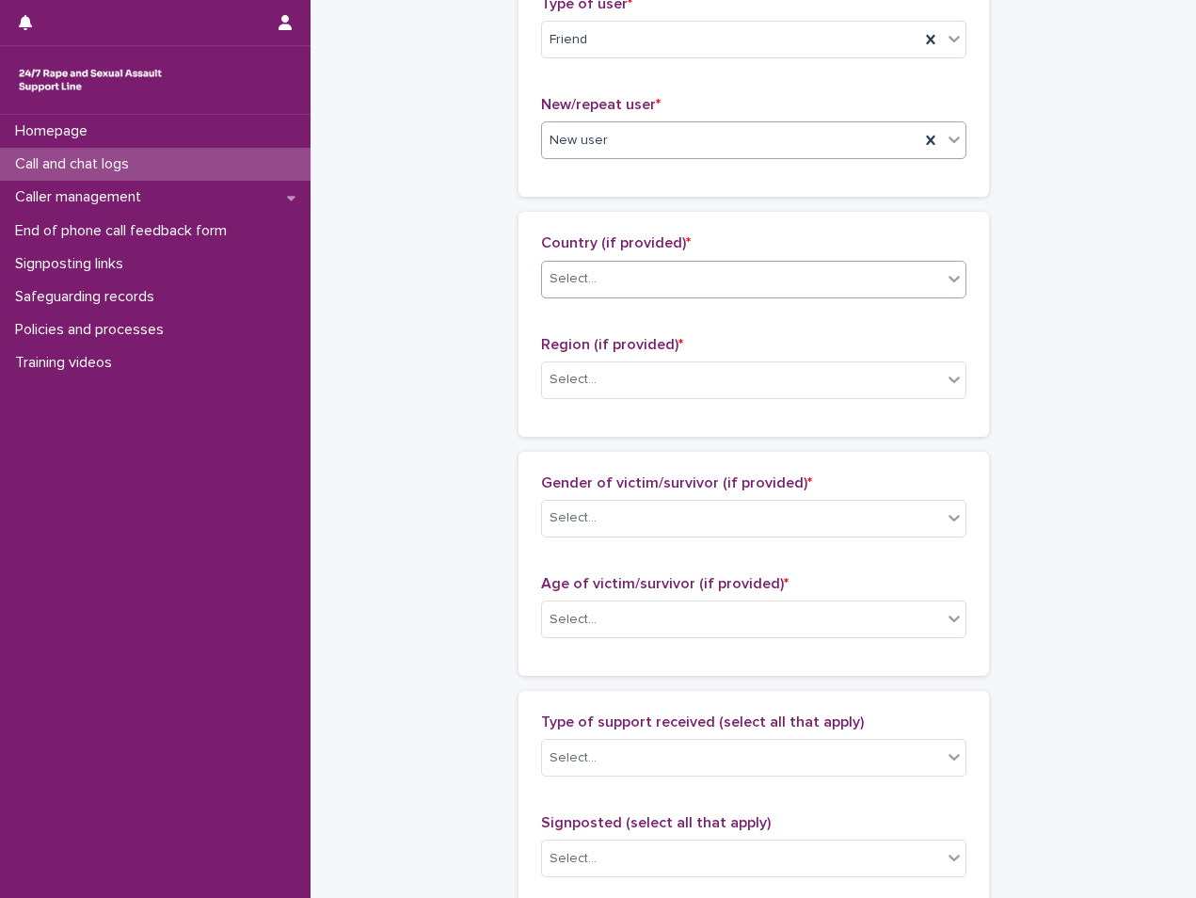
click at [612, 278] on div "Select..." at bounding box center [742, 279] width 400 height 31
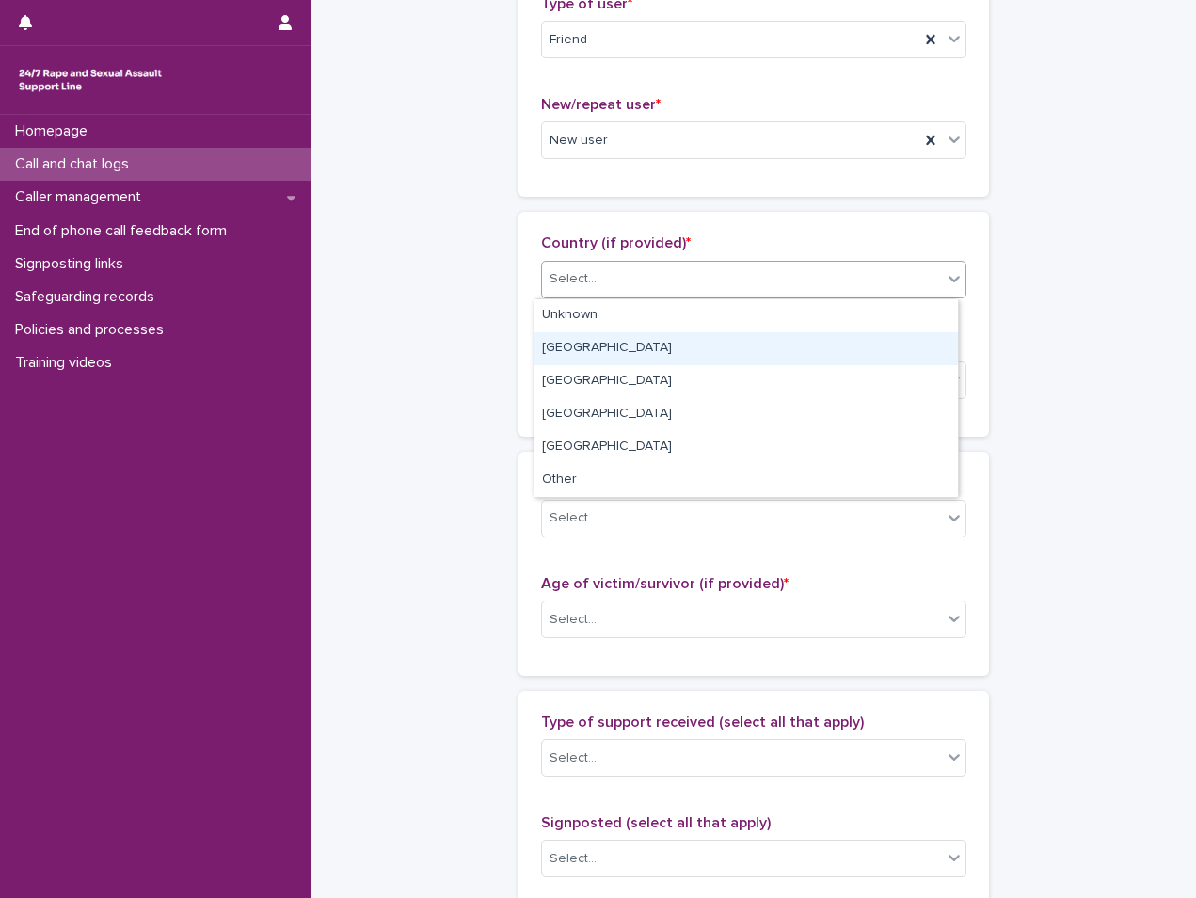
click at [603, 340] on div "[GEOGRAPHIC_DATA]" at bounding box center [746, 348] width 423 height 33
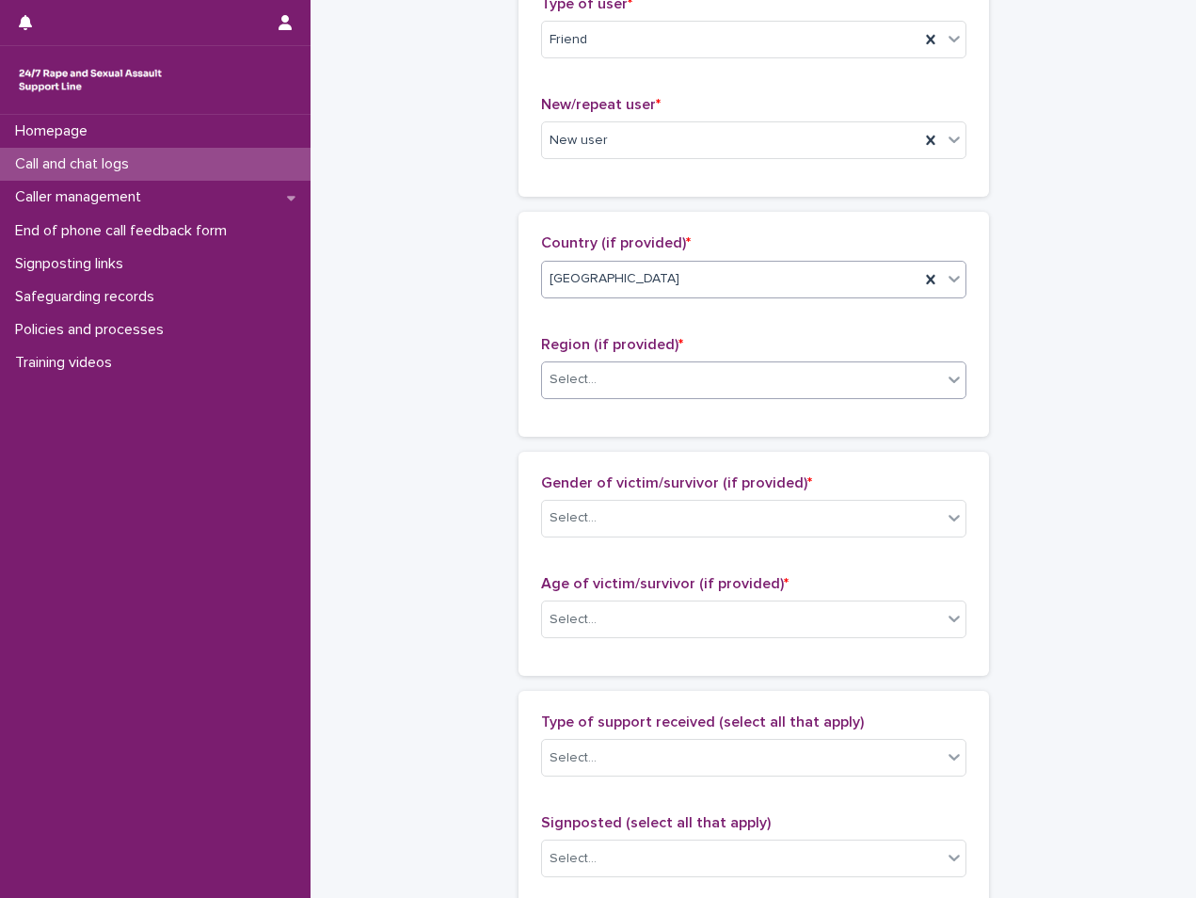
click at [616, 378] on div "Select..." at bounding box center [742, 379] width 400 height 31
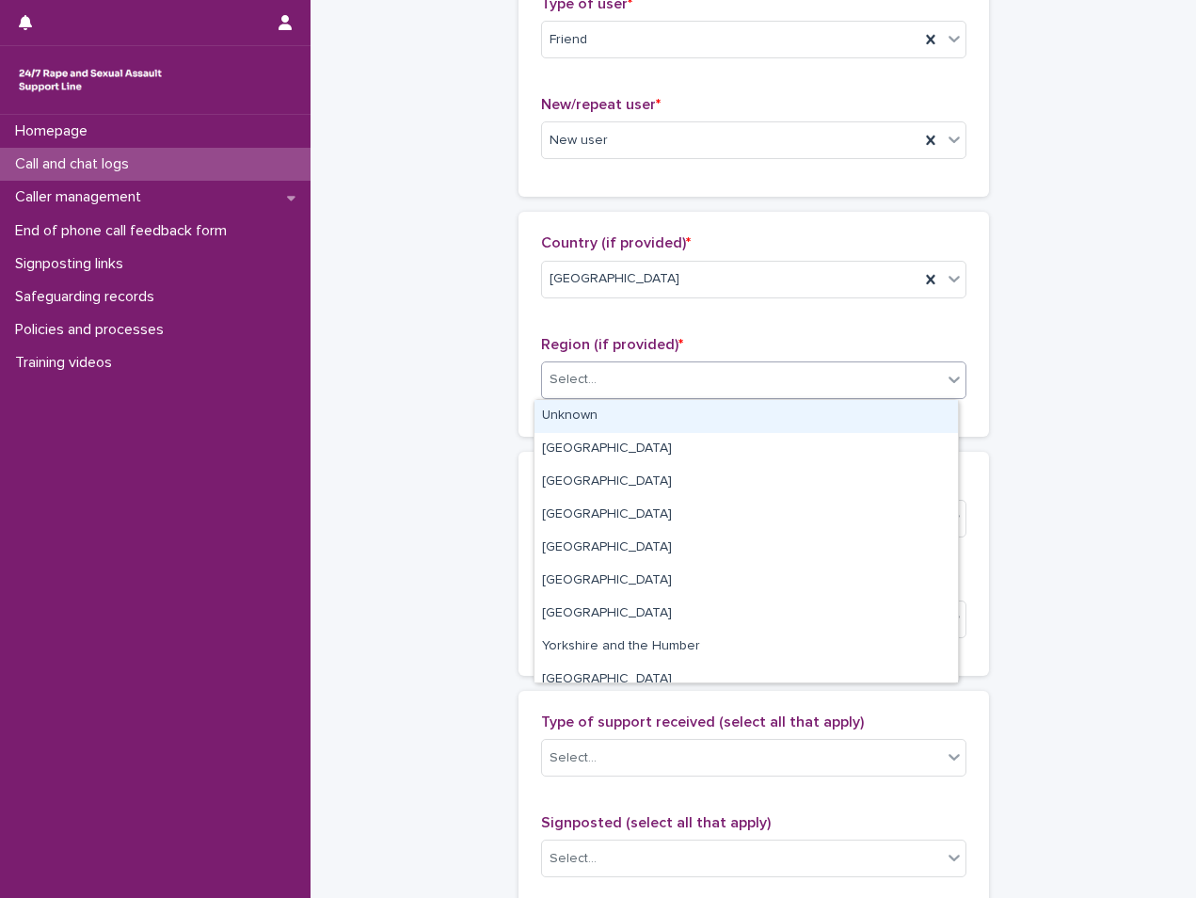
click at [617, 428] on div "Unknown" at bounding box center [746, 416] width 423 height 33
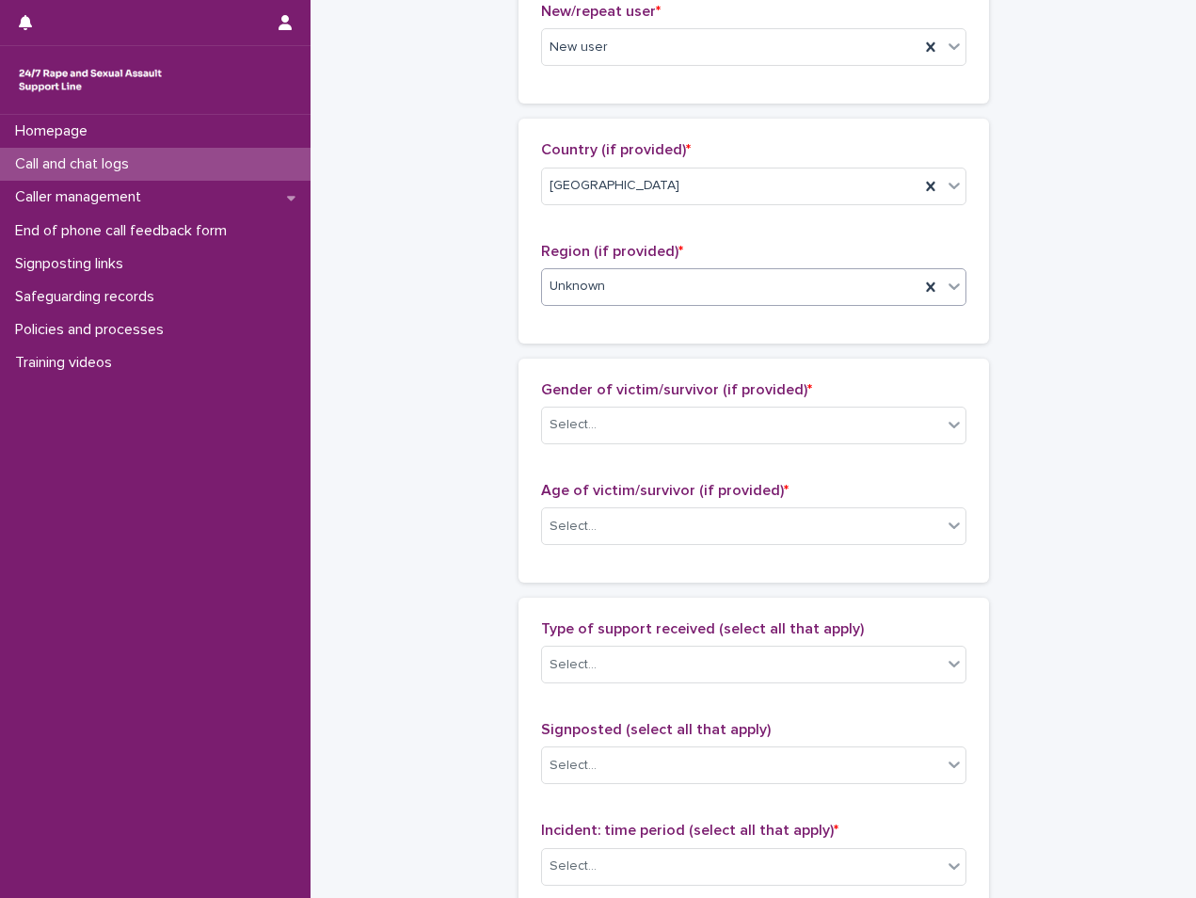
scroll to position [565, 0]
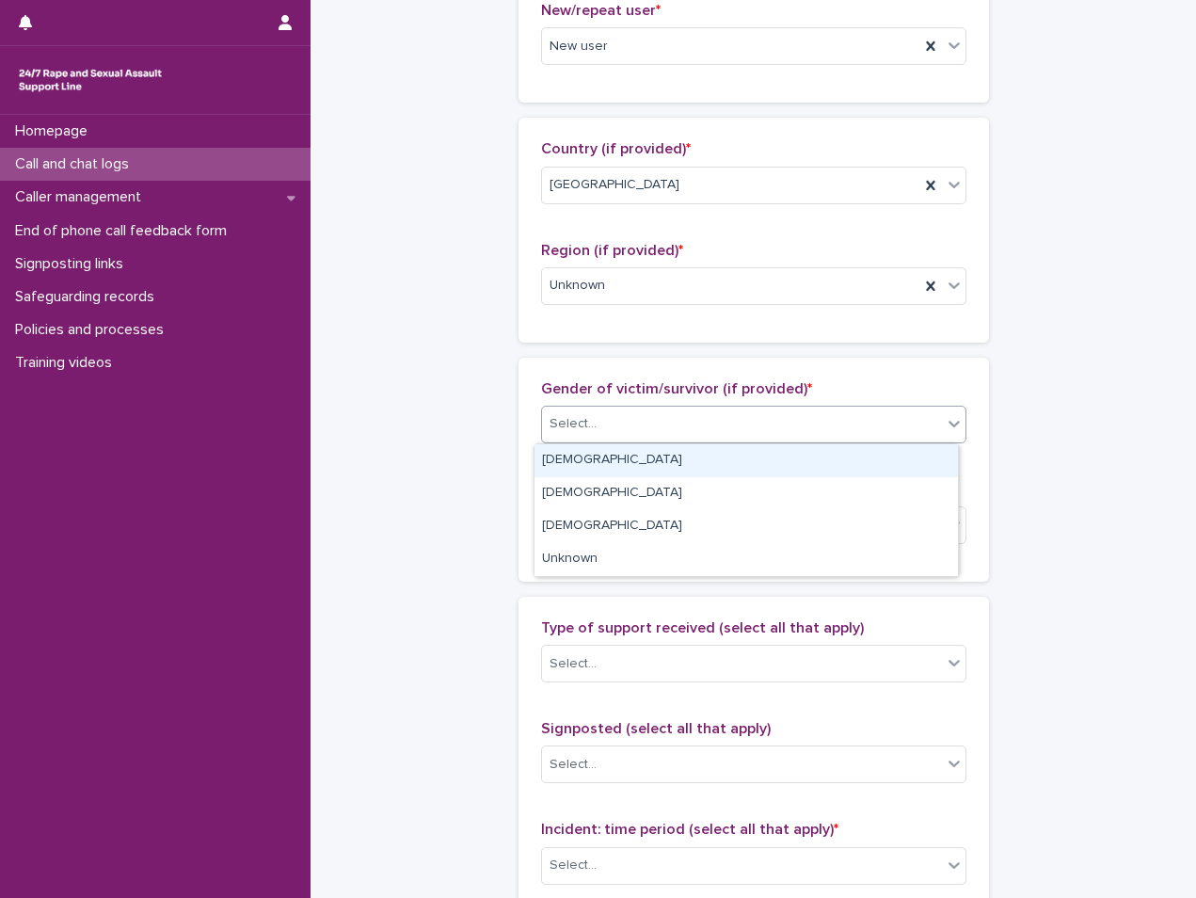
click at [628, 430] on div "Select..." at bounding box center [742, 423] width 400 height 31
click at [614, 468] on div "[DEMOGRAPHIC_DATA]" at bounding box center [746, 460] width 423 height 33
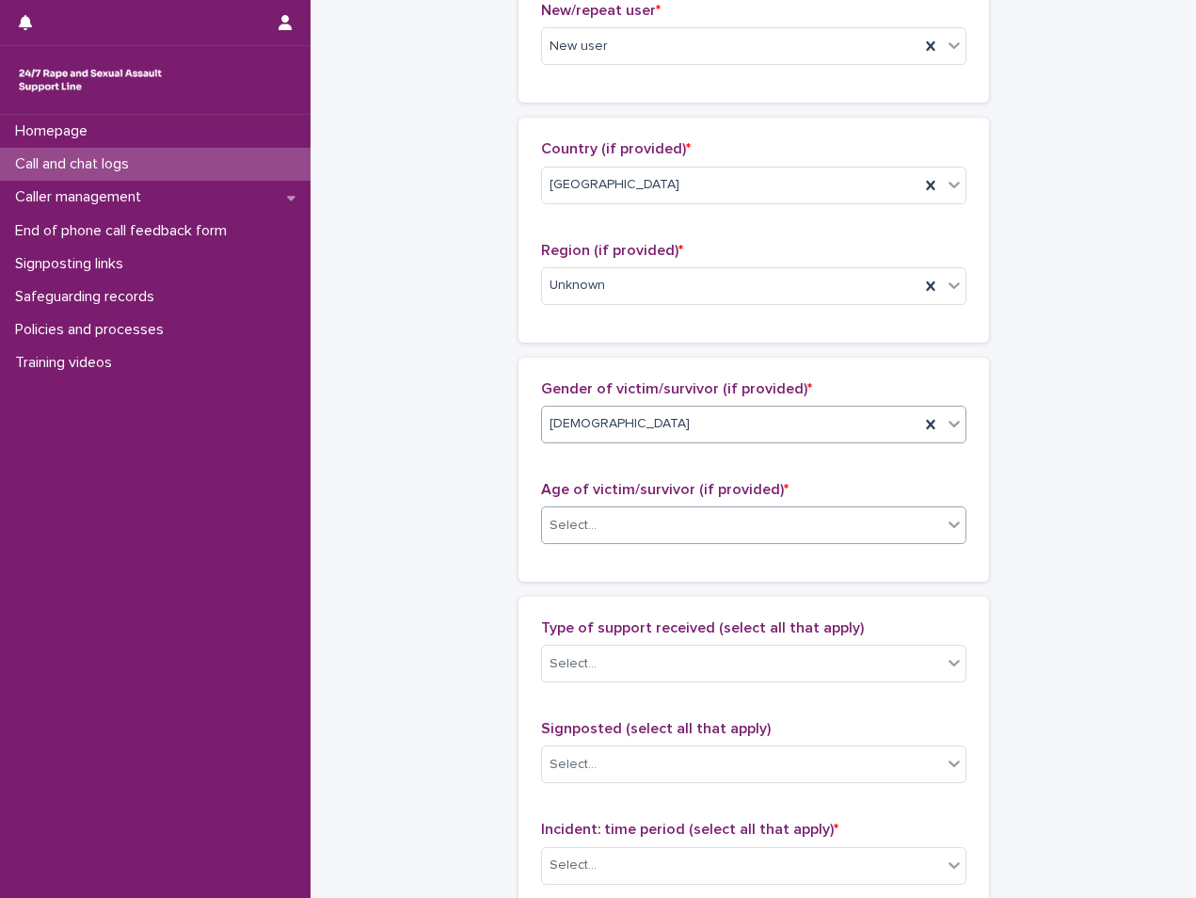
click at [615, 520] on div "Select..." at bounding box center [742, 525] width 400 height 31
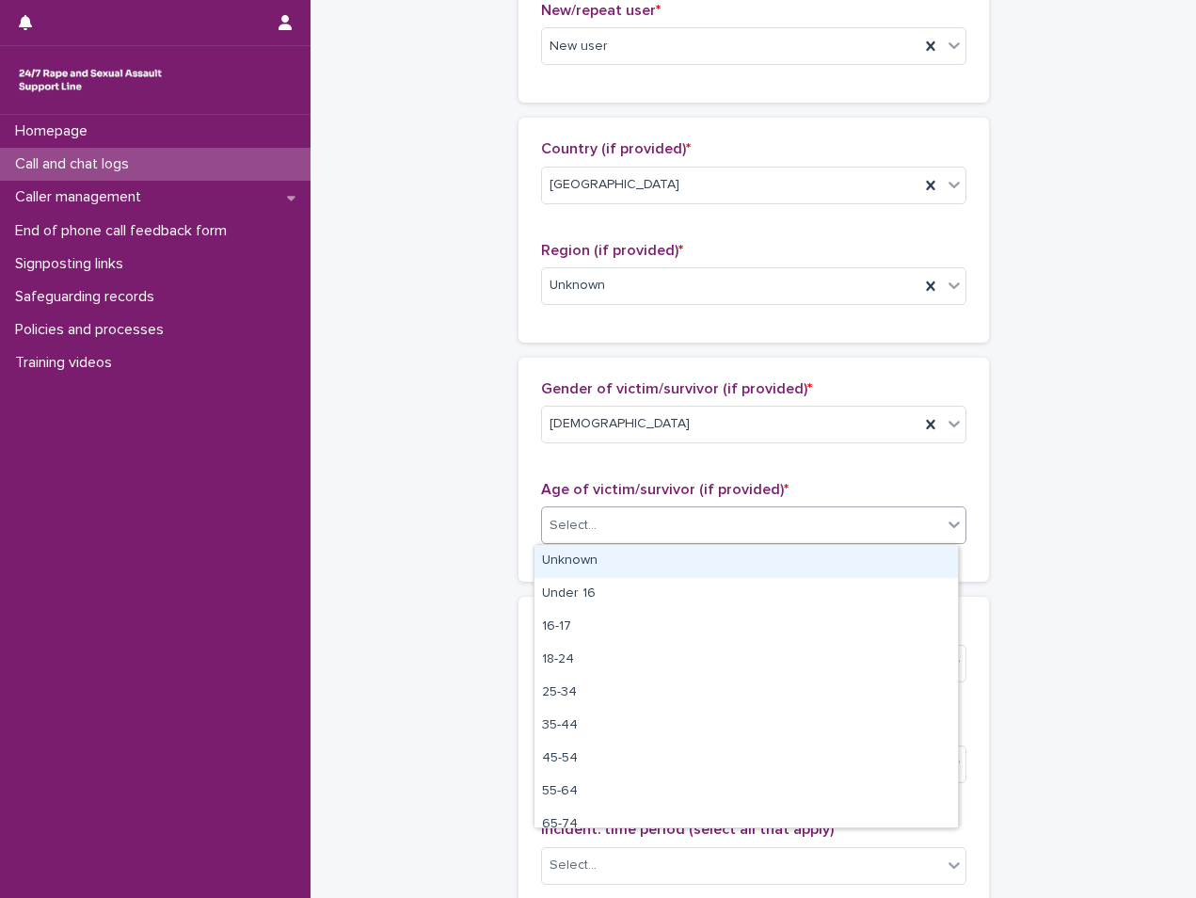
click at [592, 557] on div "Unknown" at bounding box center [746, 561] width 423 height 33
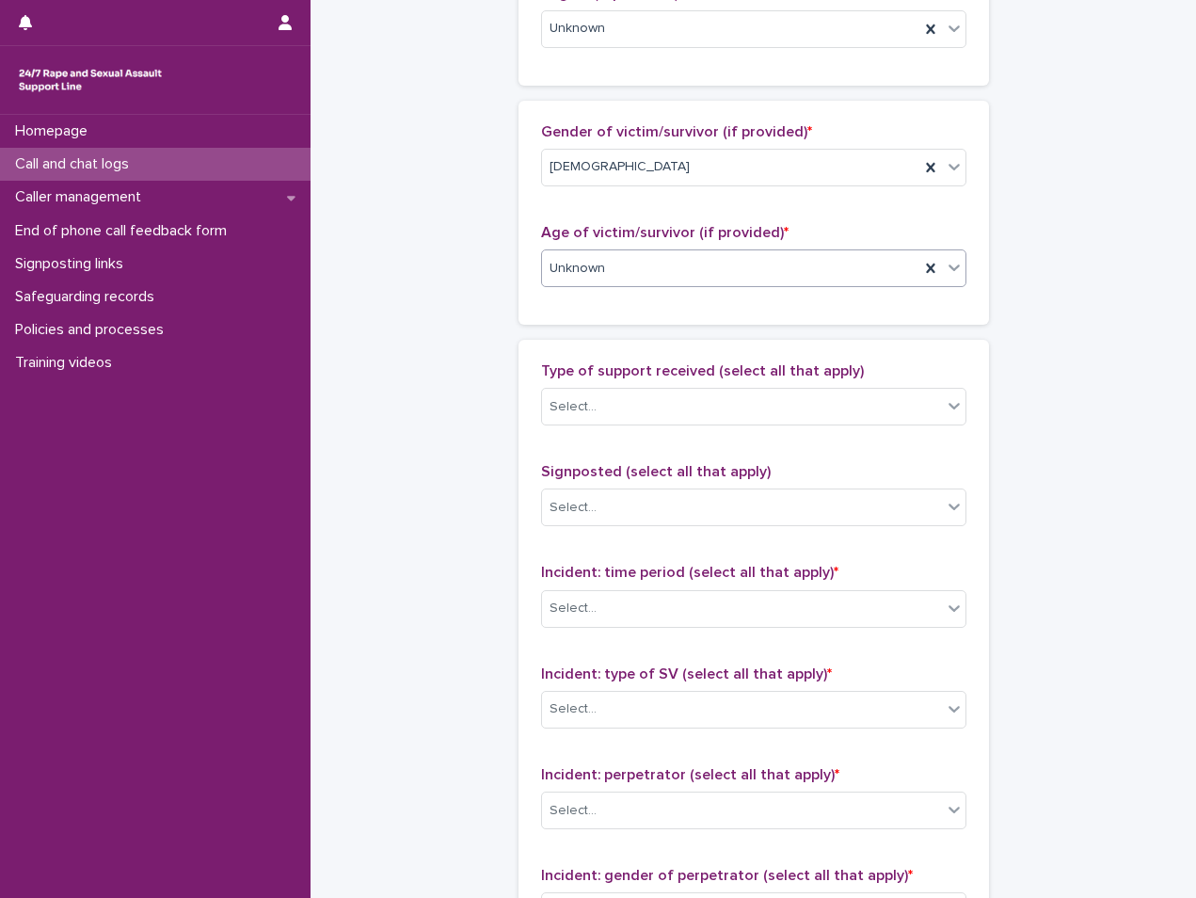
scroll to position [847, 0]
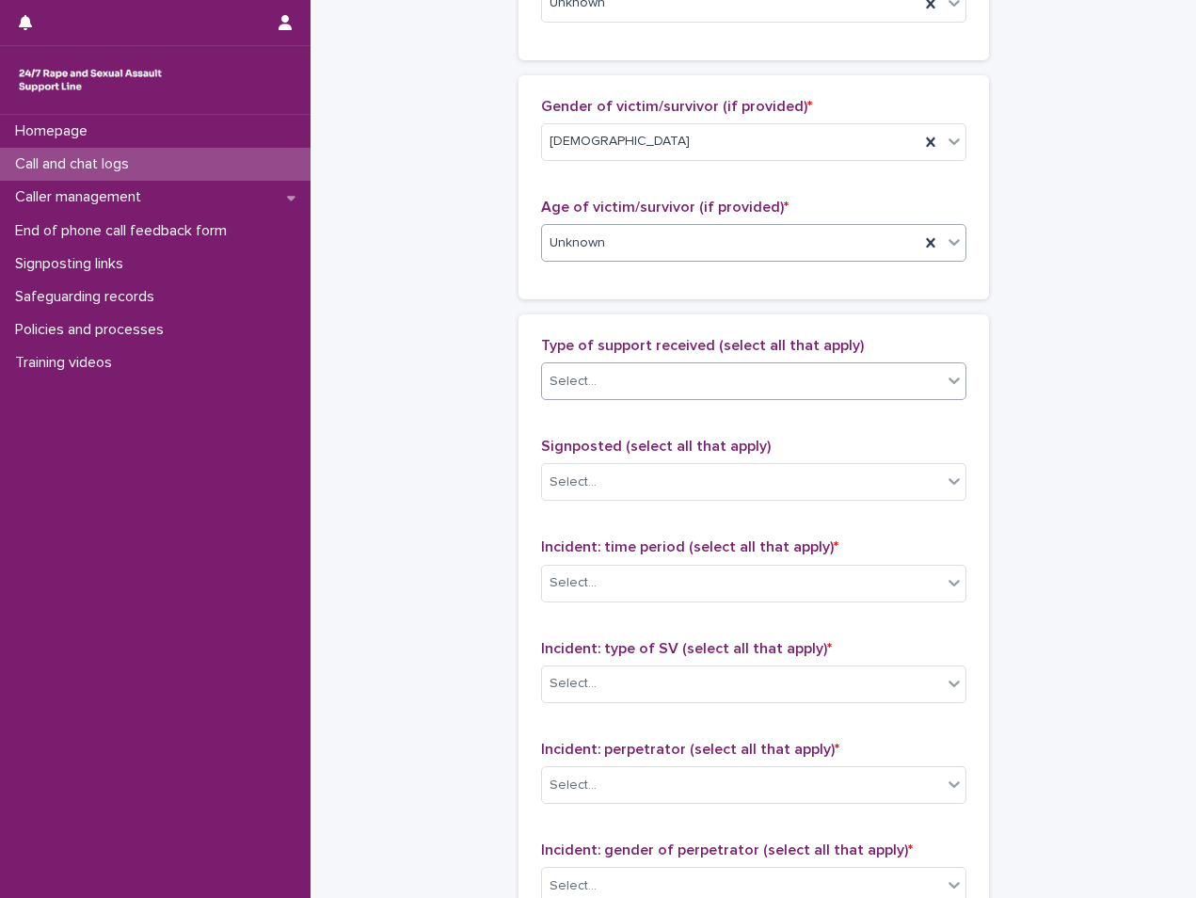
click at [661, 366] on div "Select..." at bounding box center [742, 381] width 400 height 31
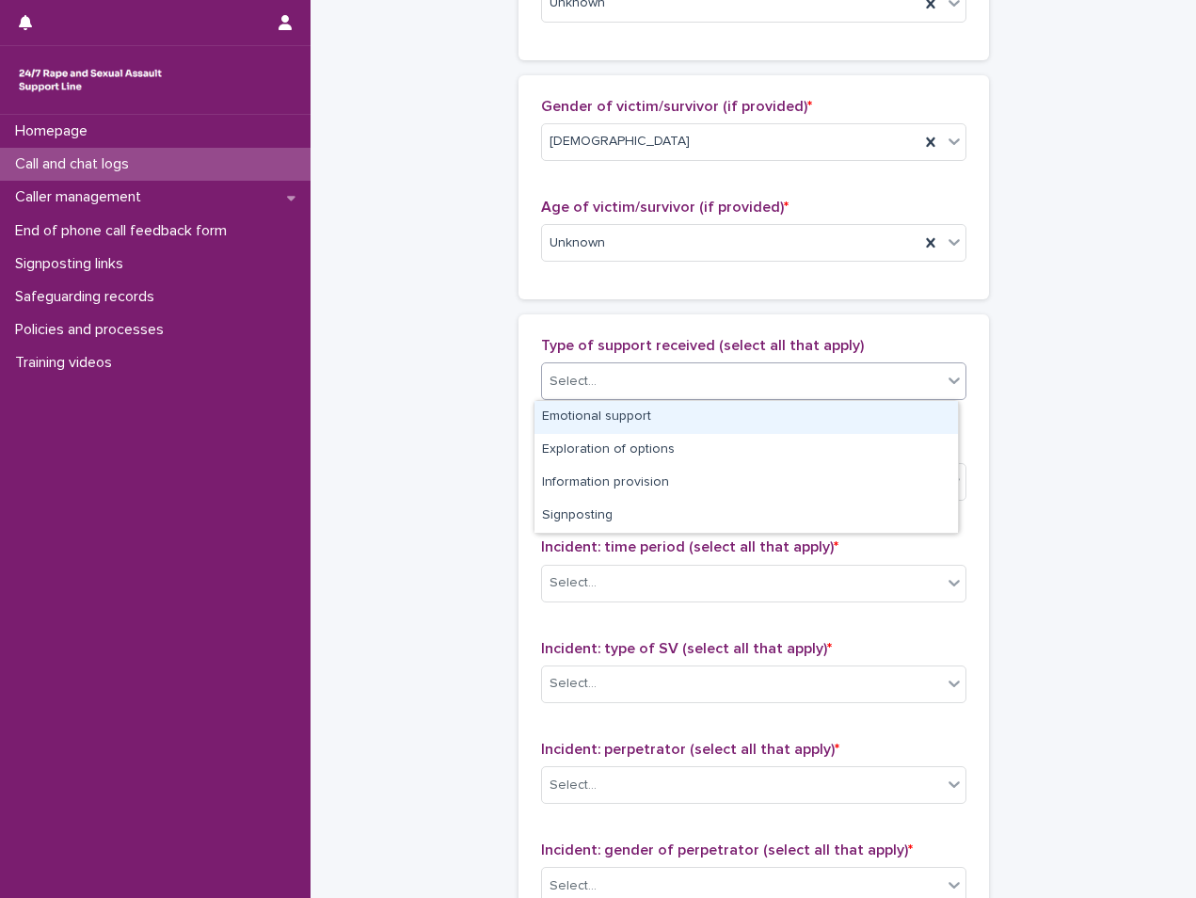
click at [623, 423] on div "Emotional support" at bounding box center [746, 417] width 423 height 33
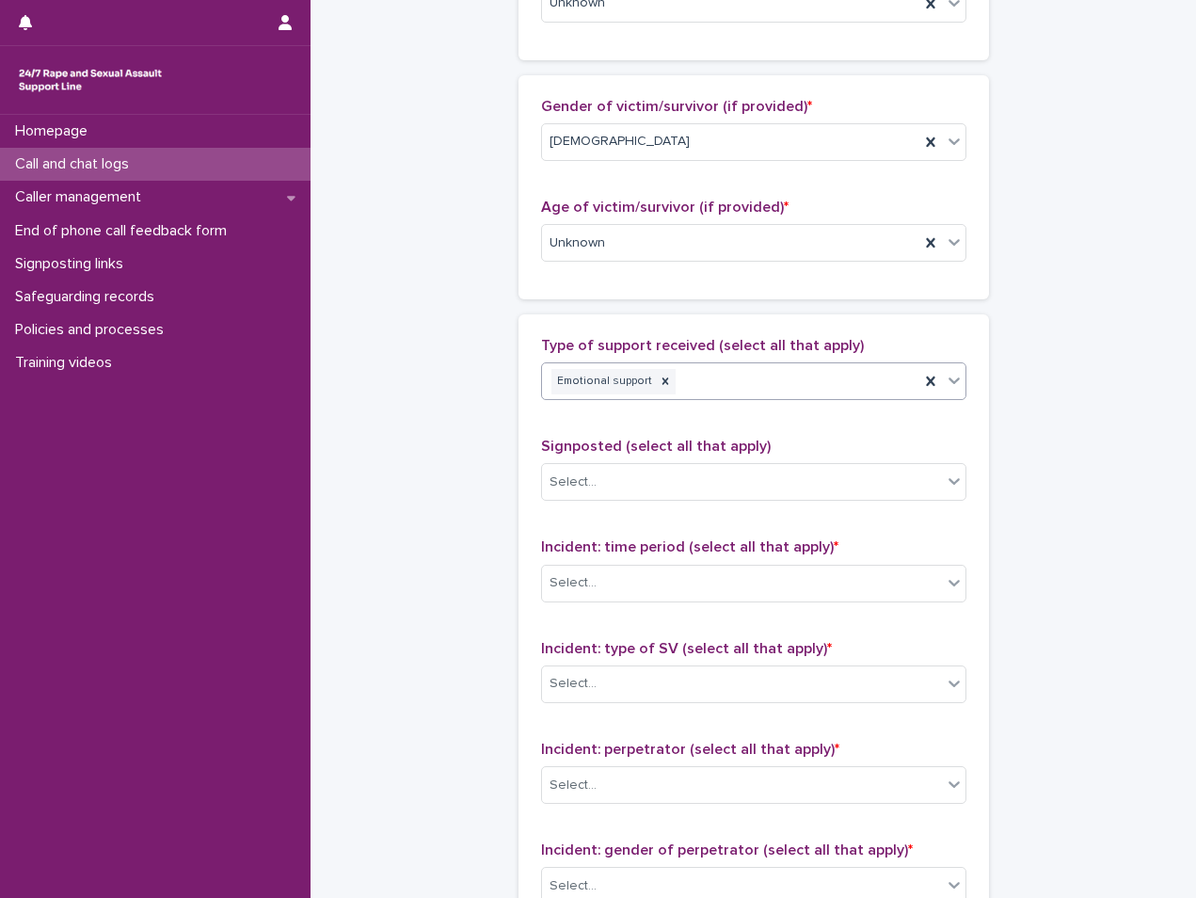
scroll to position [941, 0]
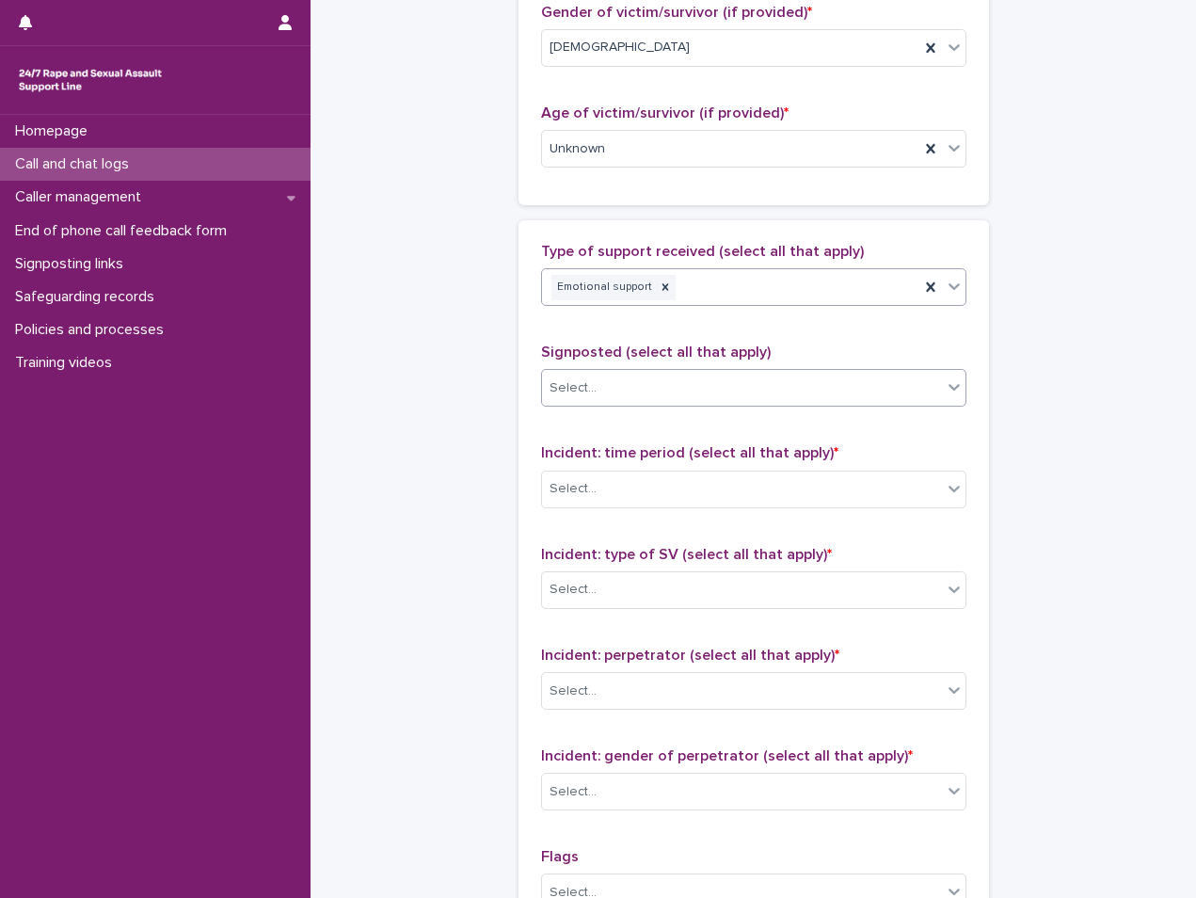
click at [639, 391] on div "Select..." at bounding box center [742, 388] width 400 height 31
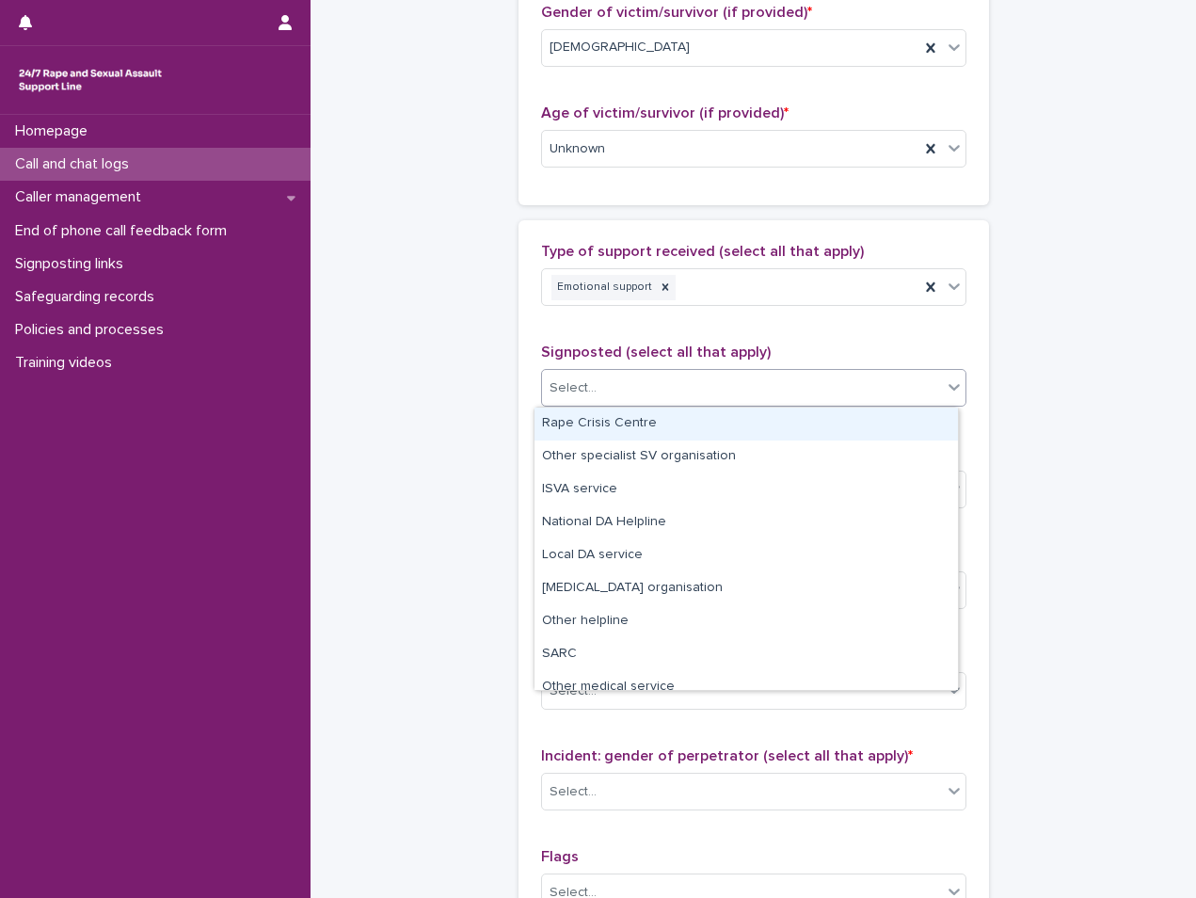
drag, startPoint x: 736, startPoint y: 447, endPoint x: 718, endPoint y: 423, distance: 30.3
click at [718, 423] on div "Rape Crisis Centre" at bounding box center [746, 423] width 423 height 33
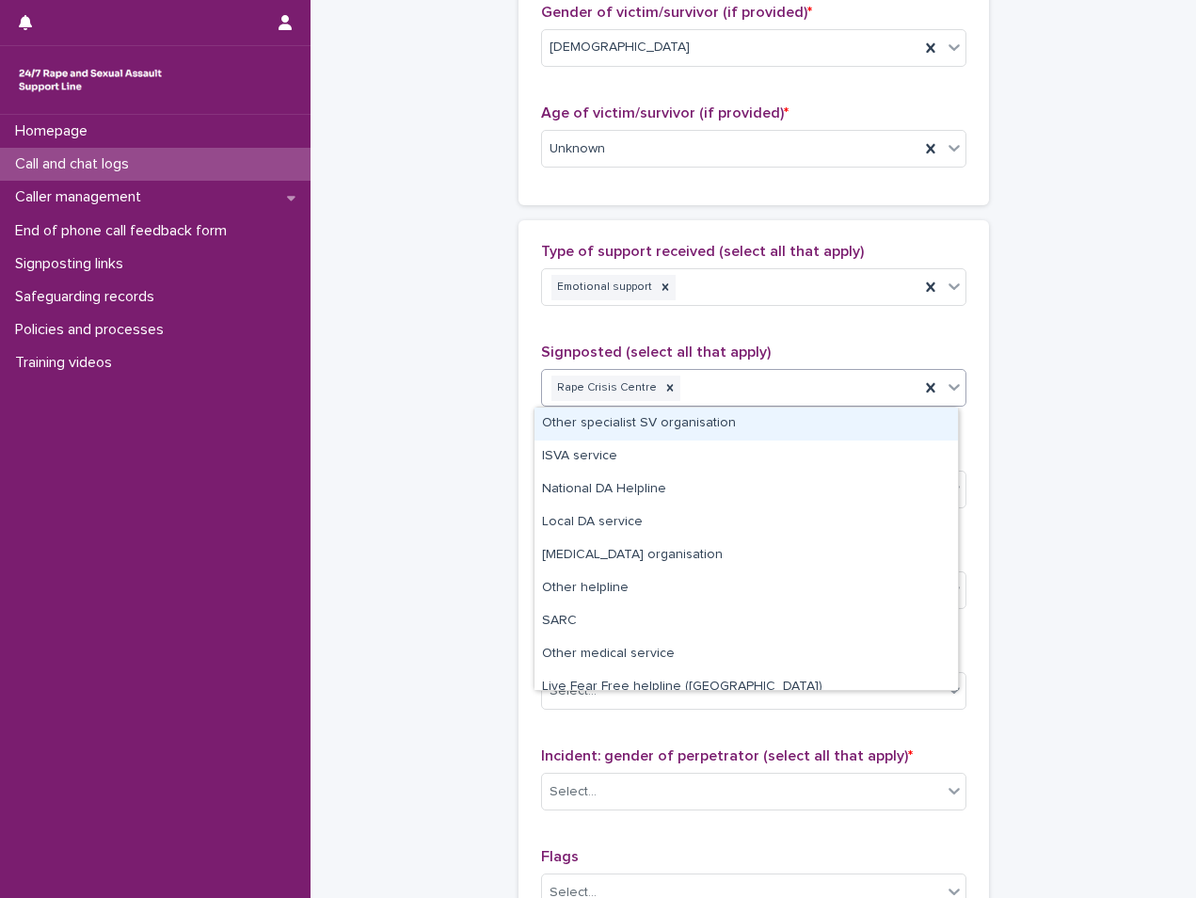
click at [817, 381] on div "Rape Crisis Centre" at bounding box center [730, 388] width 377 height 33
click at [752, 335] on div "Type of support received (select all that apply) Emotional support Signposted (…" at bounding box center [753, 637] width 425 height 788
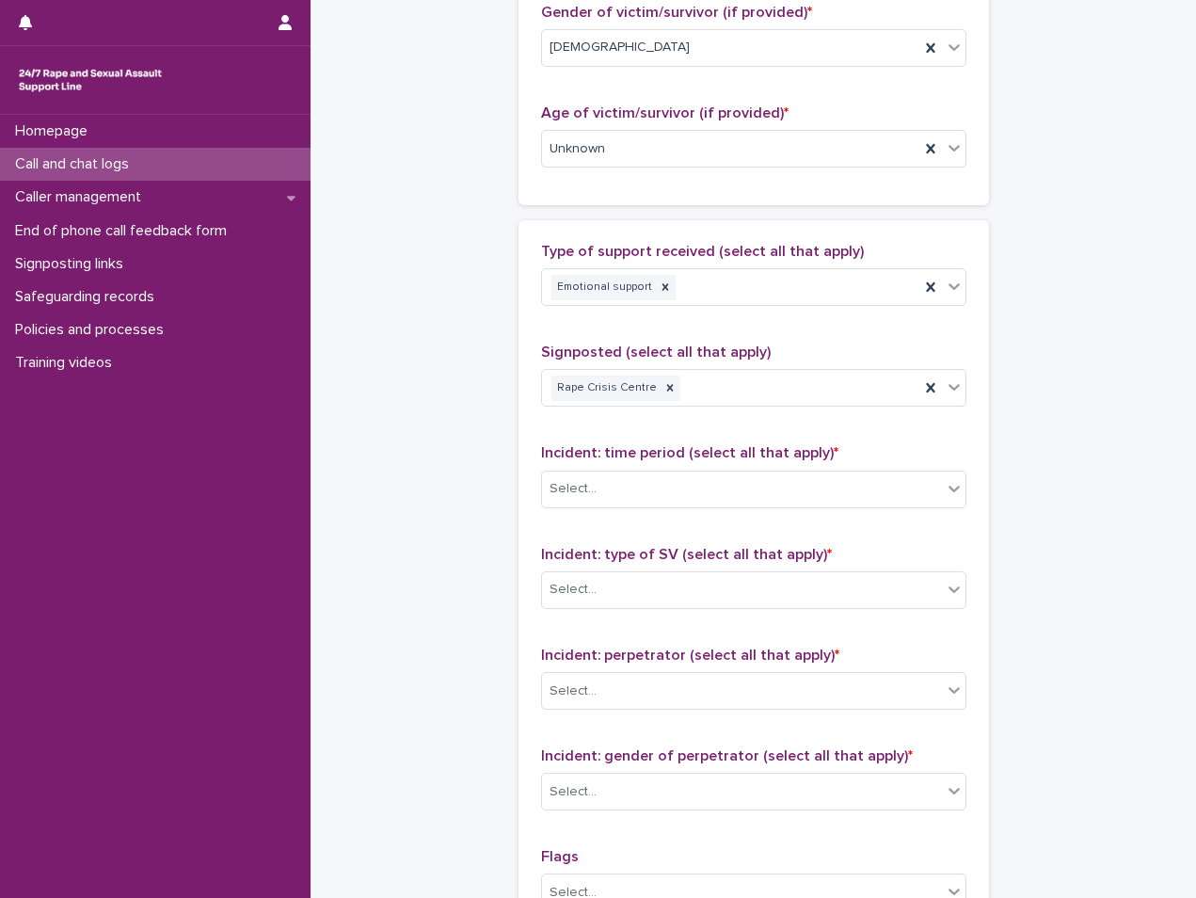
click at [721, 463] on div "Incident: time period (select all that apply) * Select..." at bounding box center [753, 483] width 425 height 78
click at [722, 501] on div "Select..." at bounding box center [742, 488] width 400 height 31
click at [744, 410] on div "Signposted (select all that apply) Rape Crisis Centre" at bounding box center [753, 382] width 425 height 78
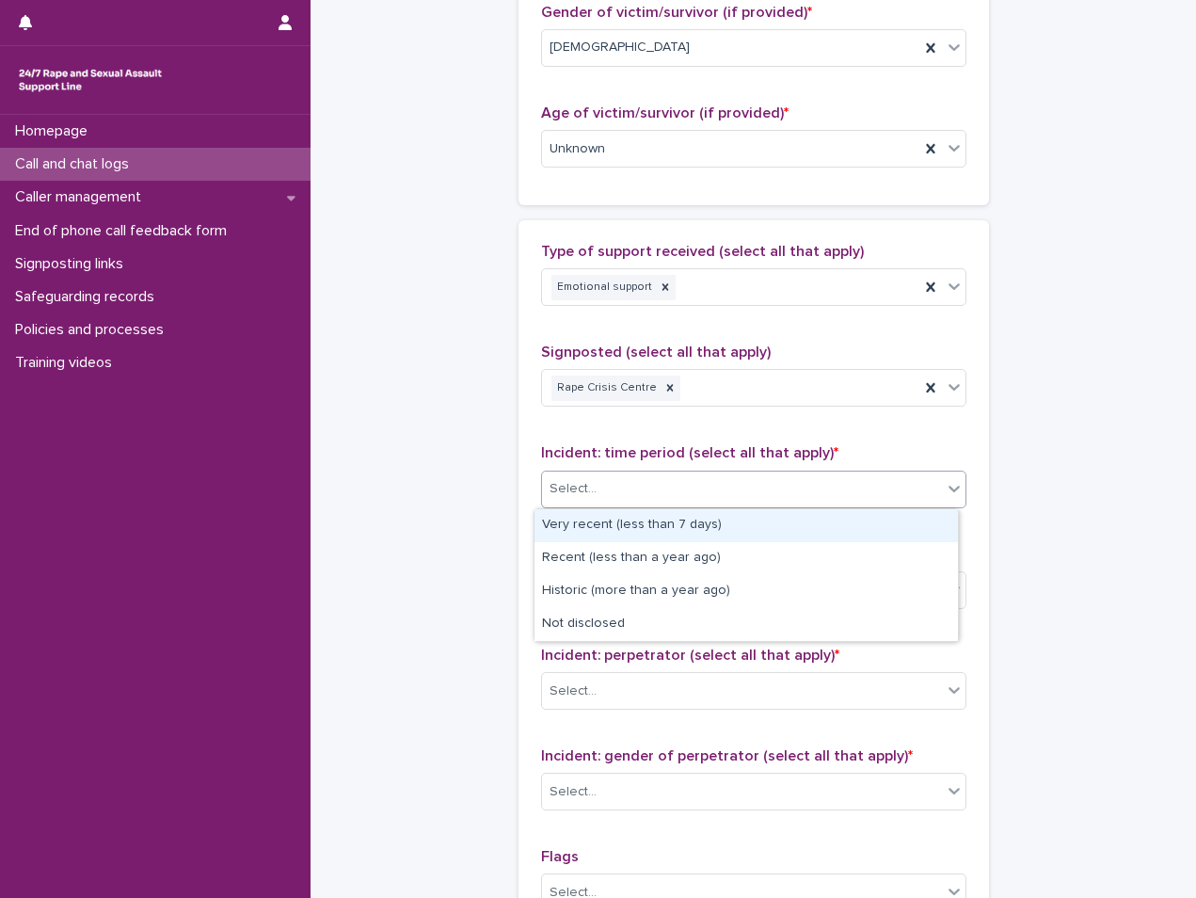
click at [778, 489] on div "Select..." at bounding box center [742, 488] width 400 height 31
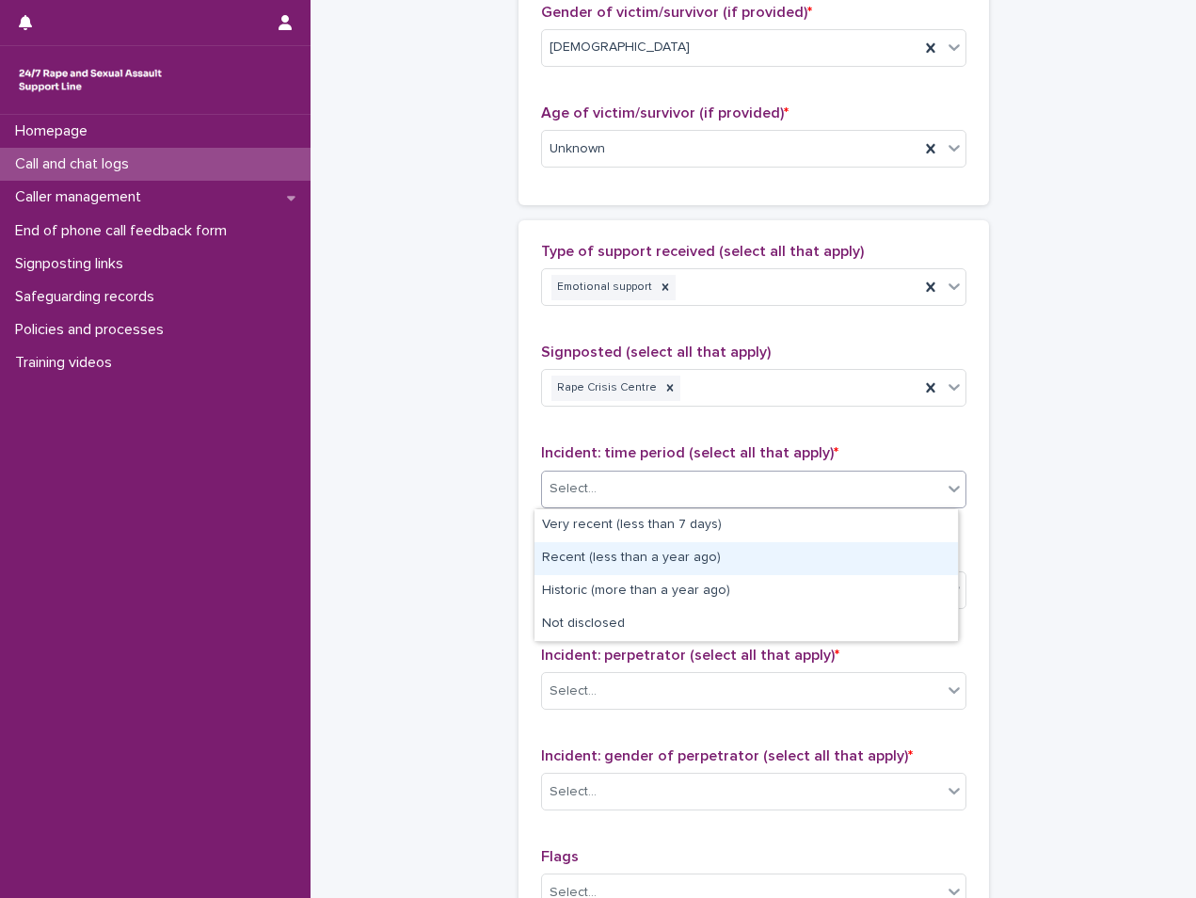
click at [644, 565] on div "Recent (less than a year ago)" at bounding box center [746, 558] width 423 height 33
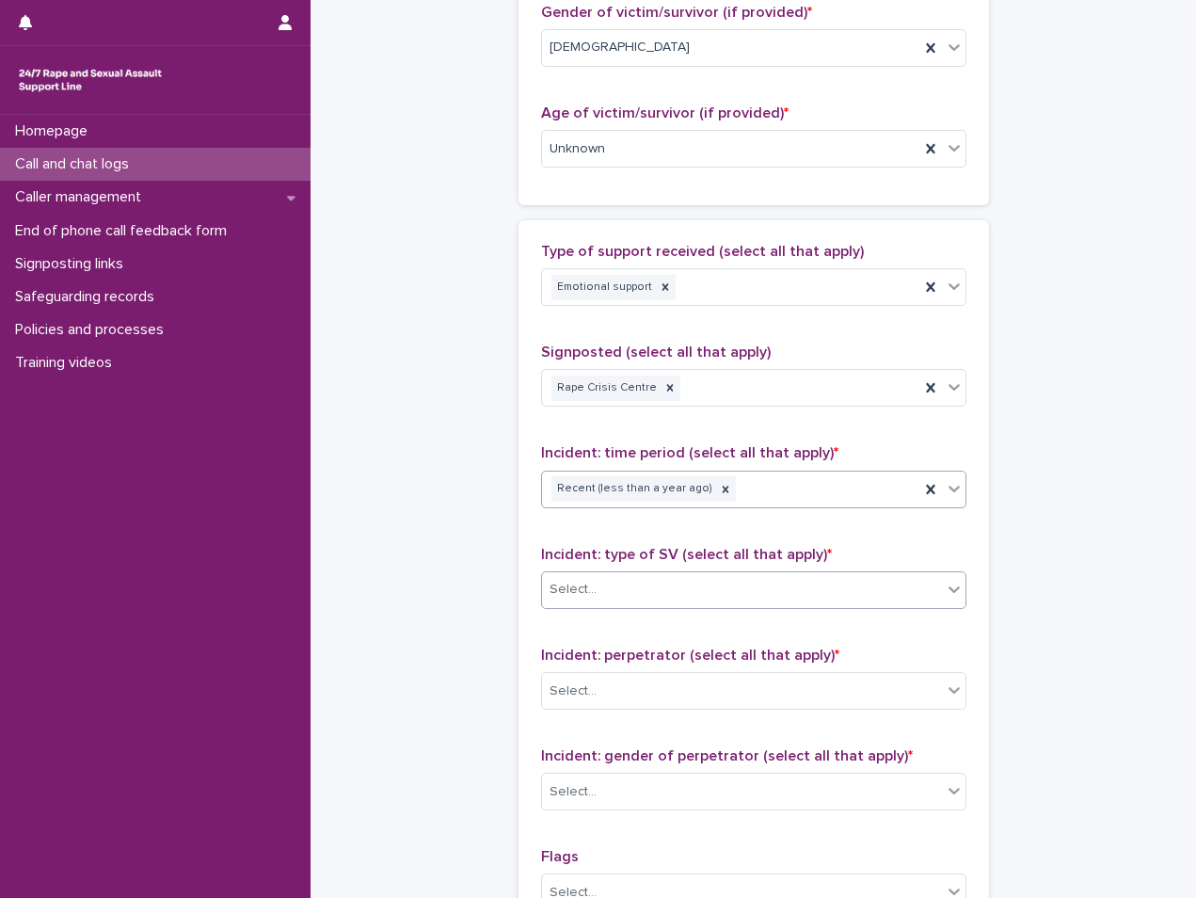
click at [604, 602] on div "Select..." at bounding box center [742, 589] width 400 height 31
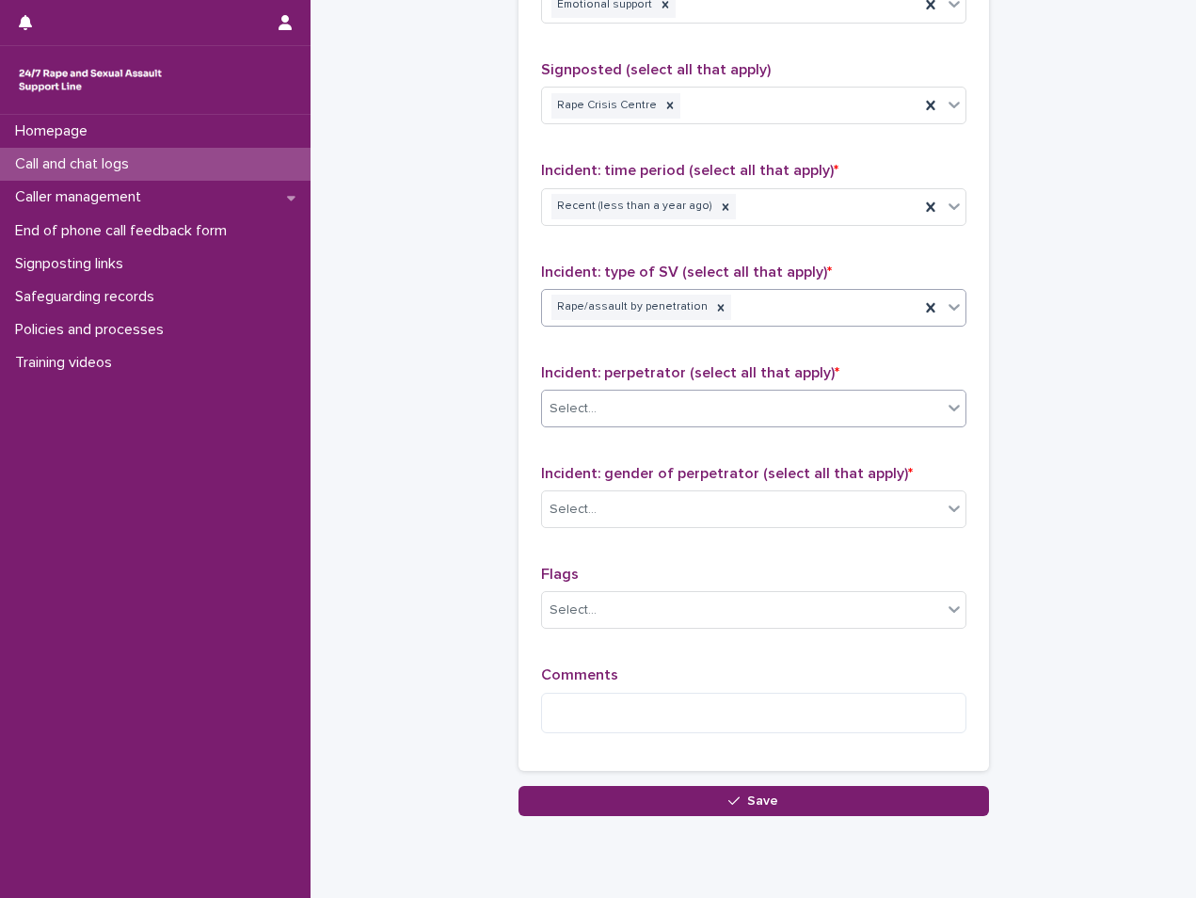
click at [678, 397] on div "Select..." at bounding box center [742, 408] width 400 height 31
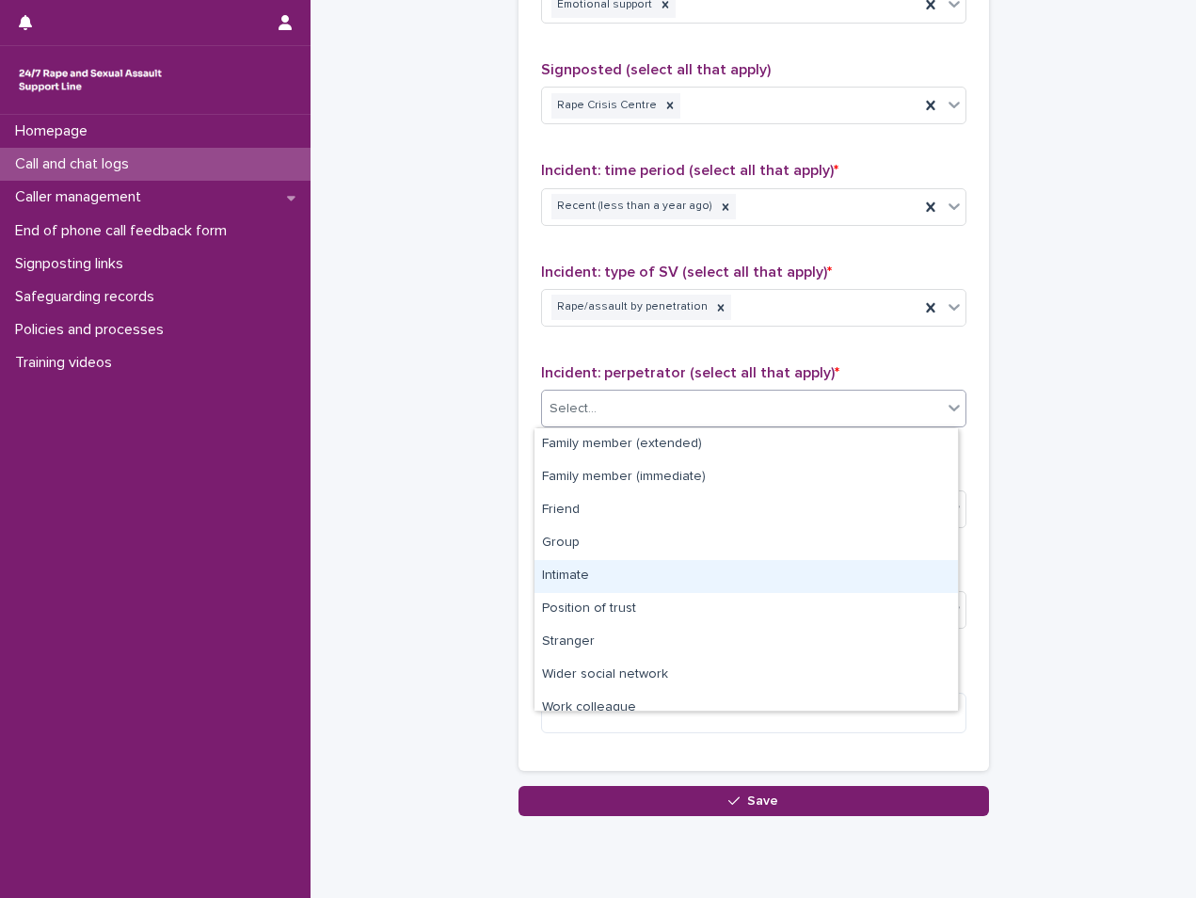
click at [620, 591] on div "Intimate" at bounding box center [746, 576] width 423 height 33
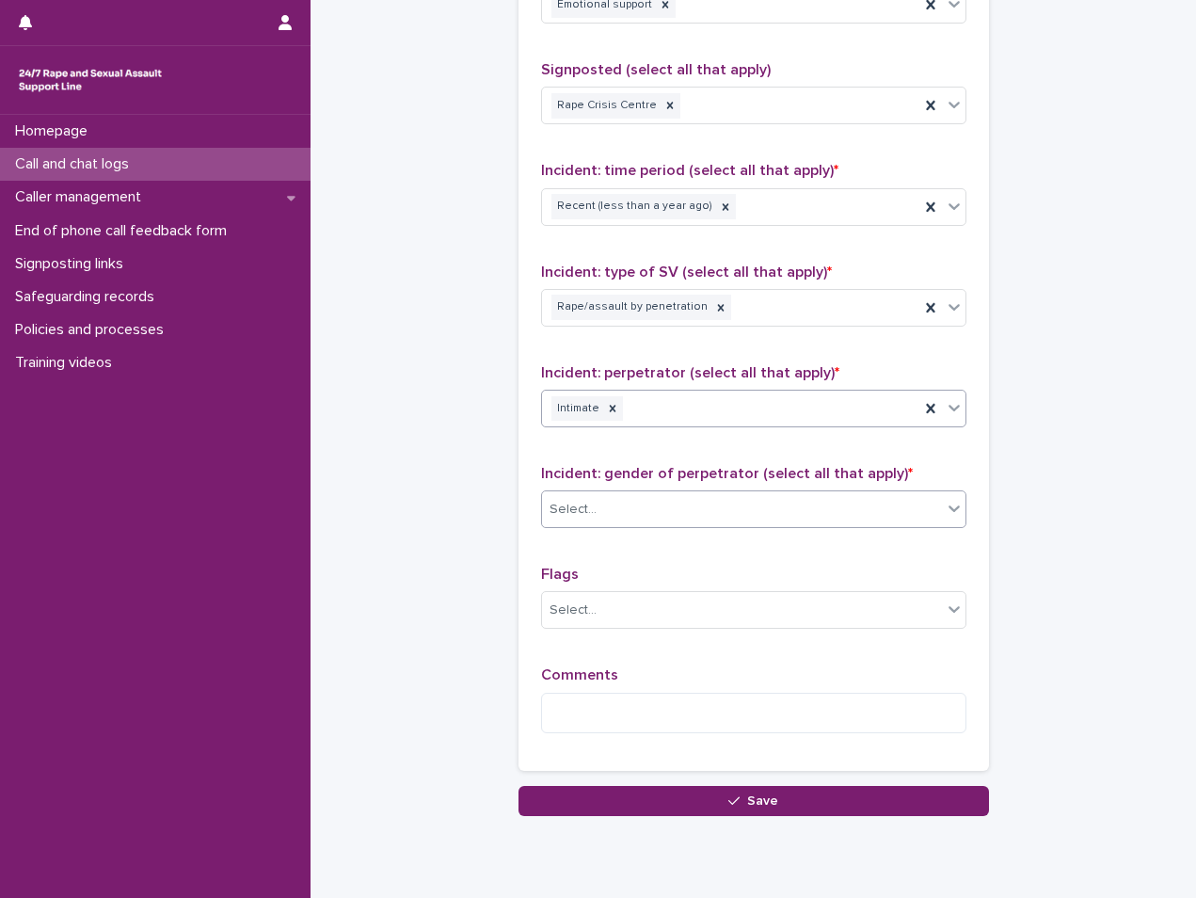
click at [644, 519] on div "Select..." at bounding box center [742, 509] width 400 height 31
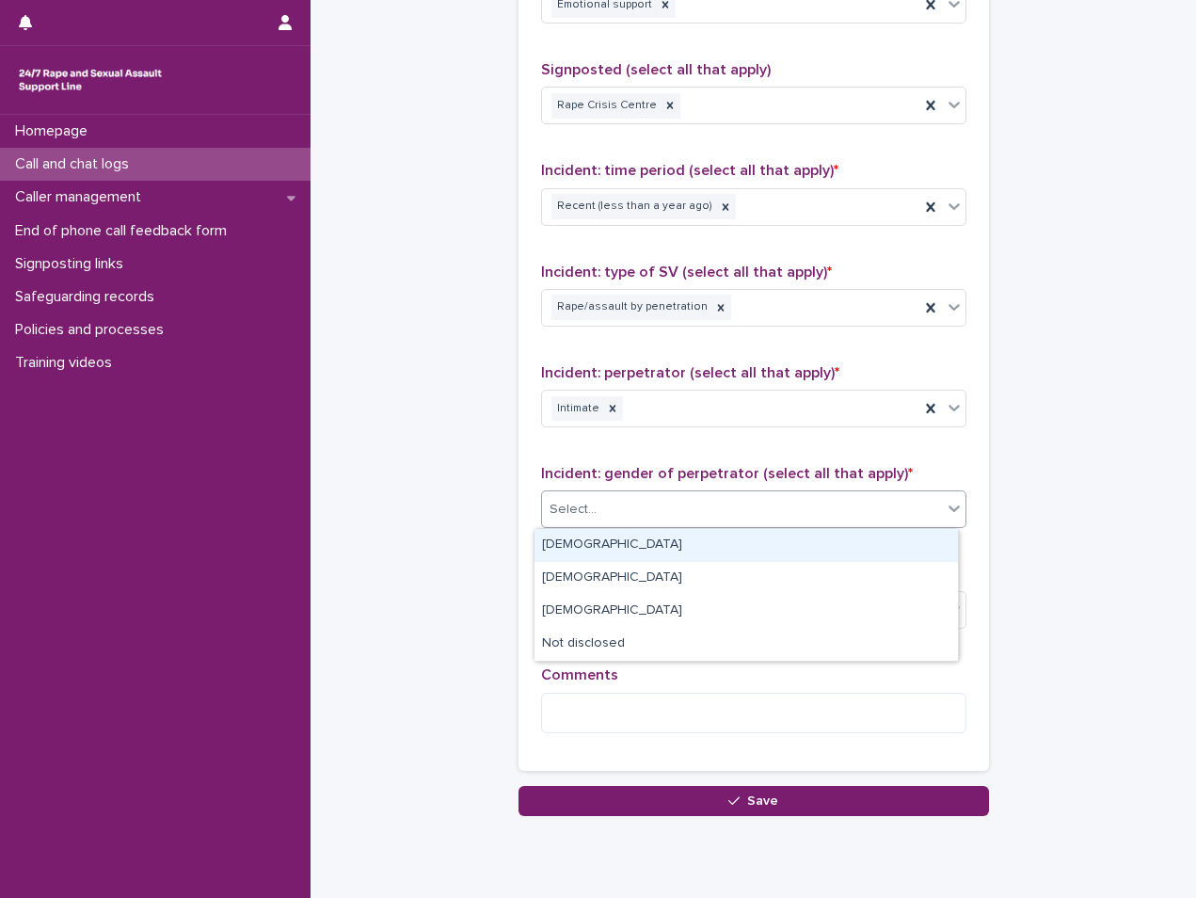
click at [594, 548] on div "[DEMOGRAPHIC_DATA]" at bounding box center [746, 545] width 423 height 33
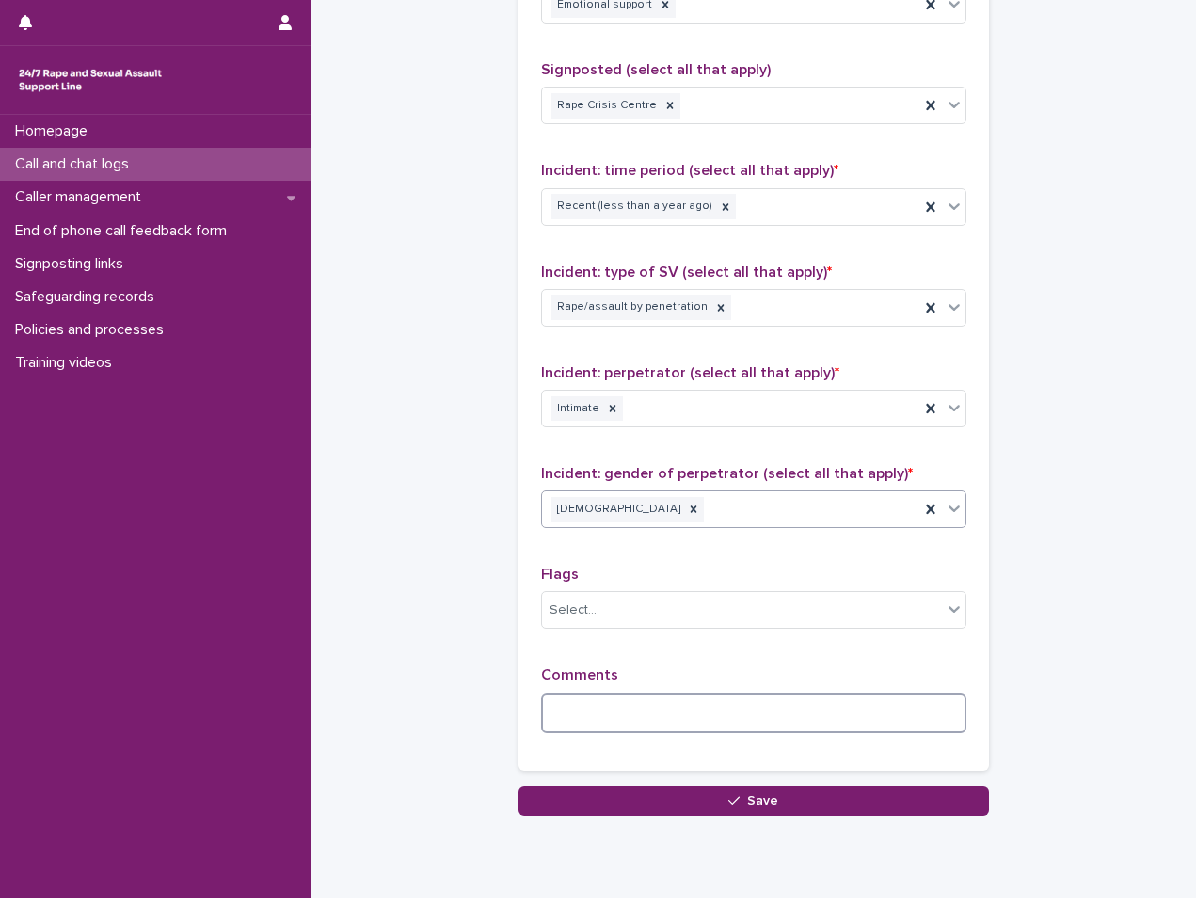
click at [596, 729] on textarea at bounding box center [753, 713] width 425 height 40
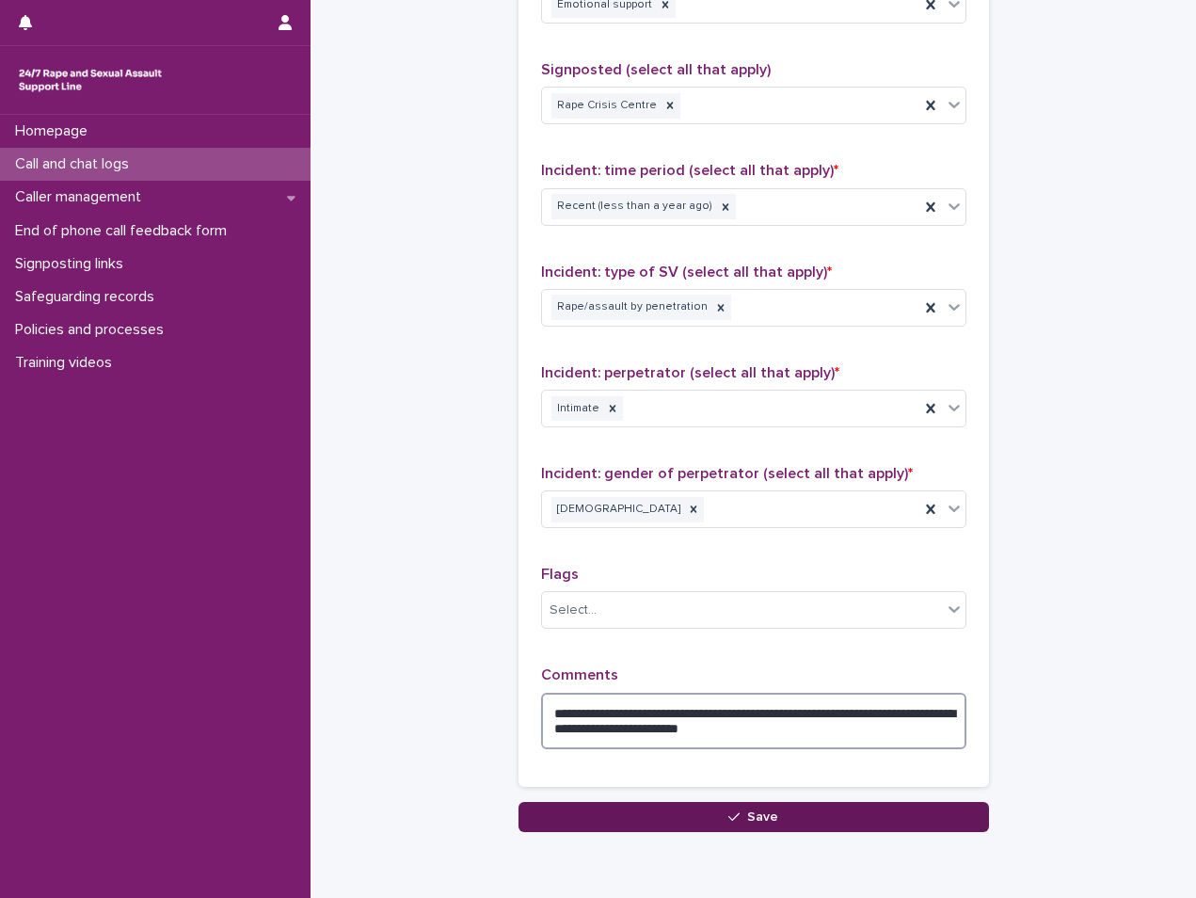
type textarea "**********"
click at [776, 824] on button "Save" at bounding box center [754, 817] width 471 height 30
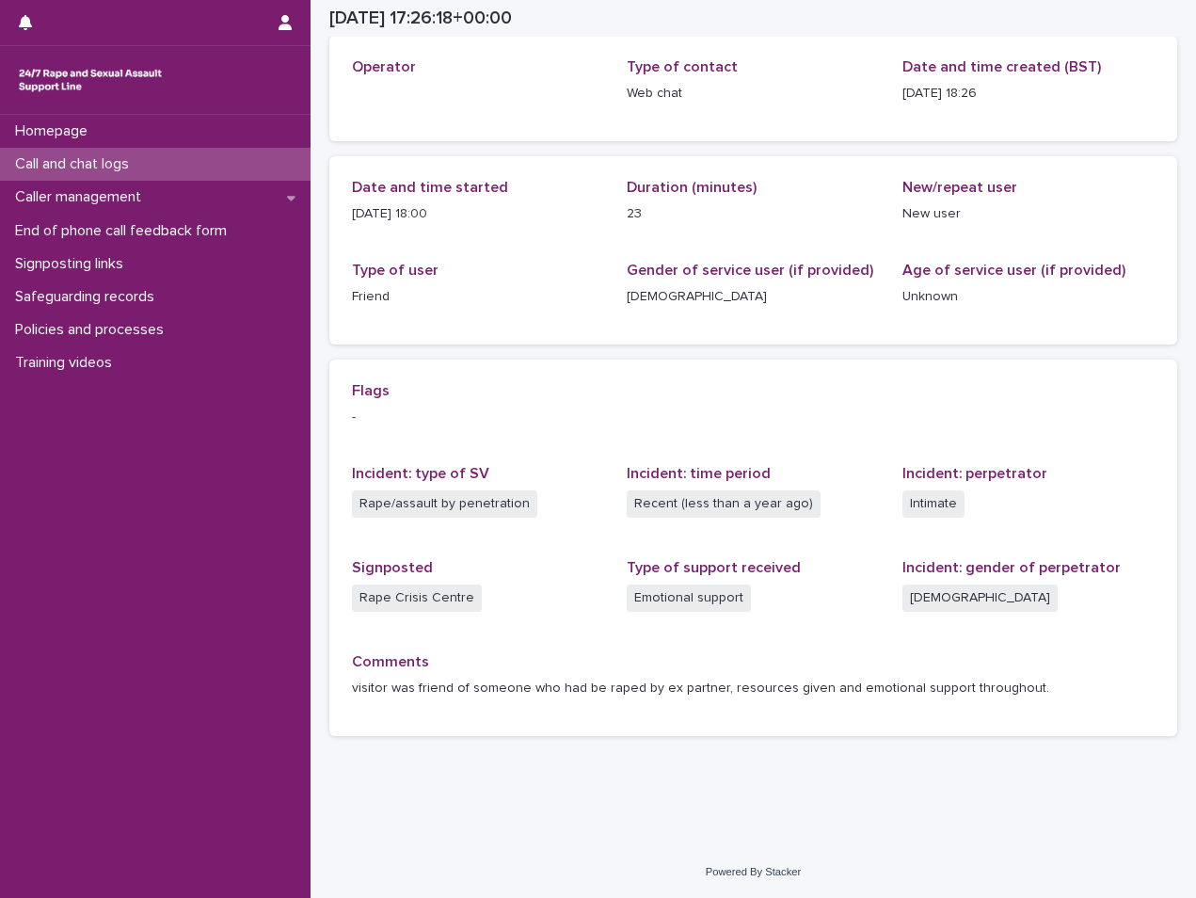
scroll to position [102, 0]
click at [187, 172] on div "Call and chat logs" at bounding box center [155, 164] width 311 height 33
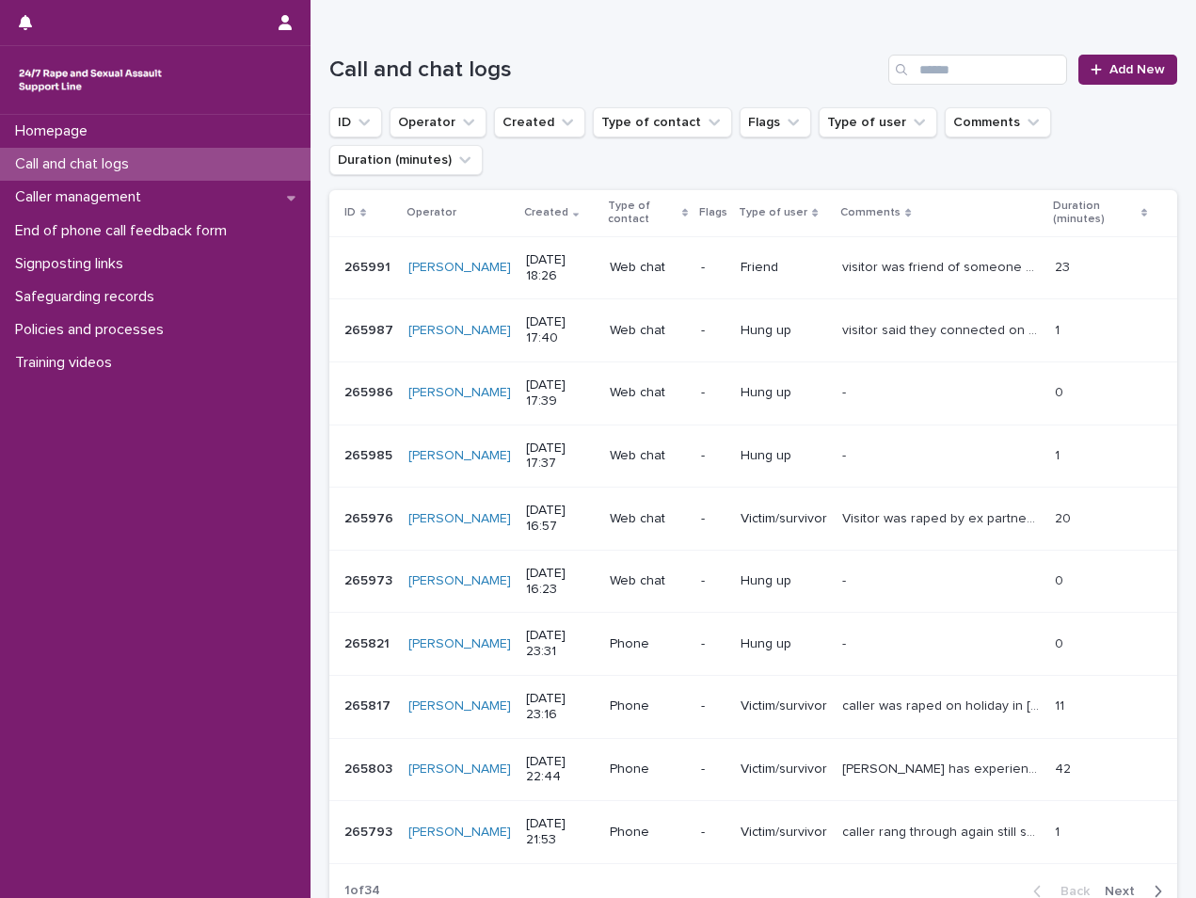
scroll to position [163, 0]
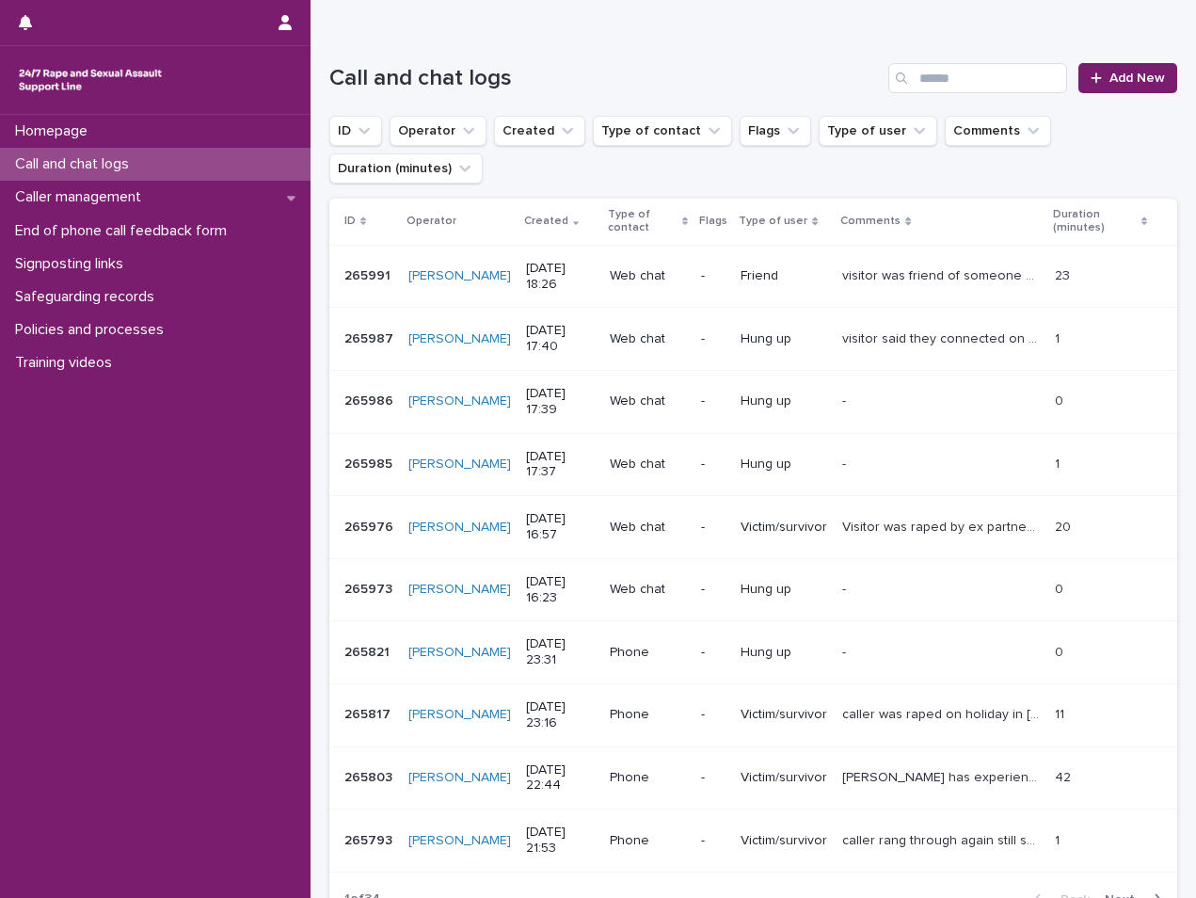
click at [413, 27] on div "Call and chat logs Add New" at bounding box center [753, 70] width 848 height 90
